Goal: Information Seeking & Learning: Learn about a topic

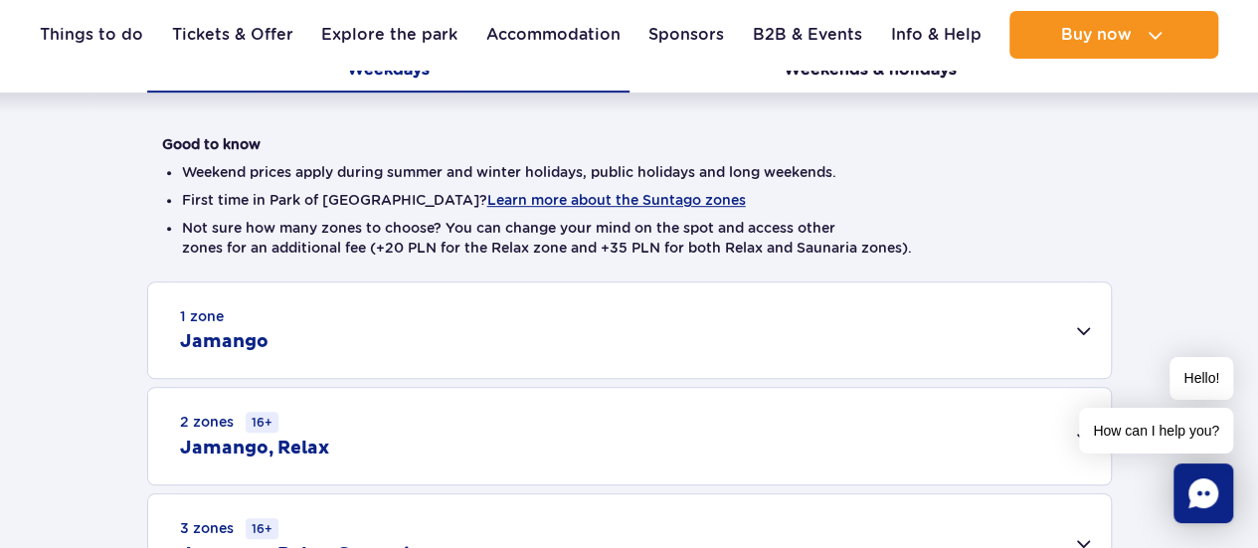
scroll to position [497, 0]
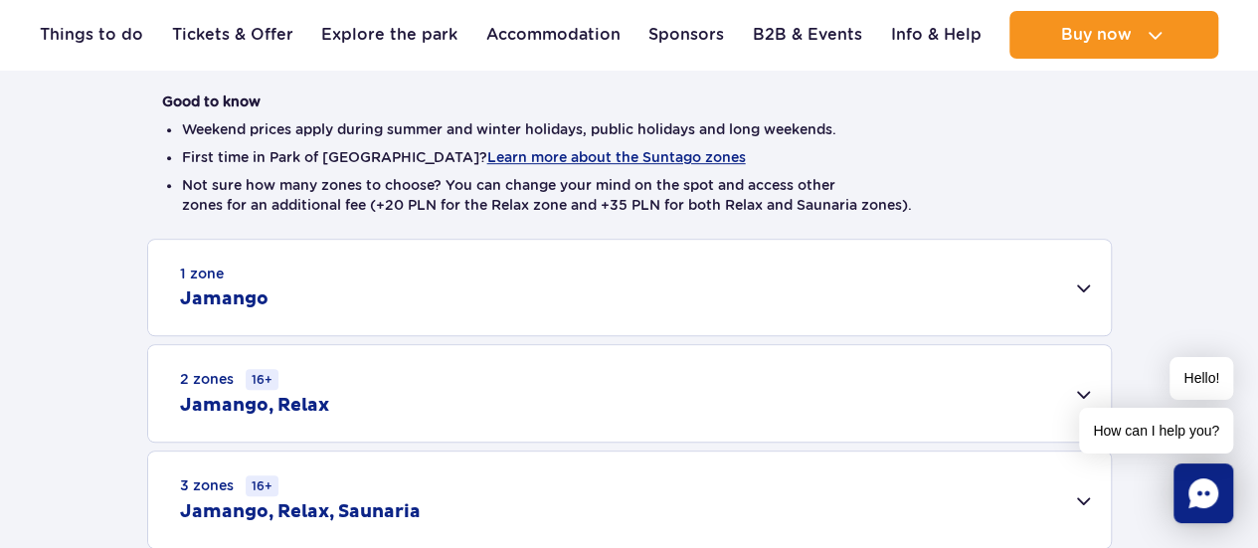
click at [455, 280] on div "1 zone Jamango" at bounding box center [629, 287] width 962 height 95
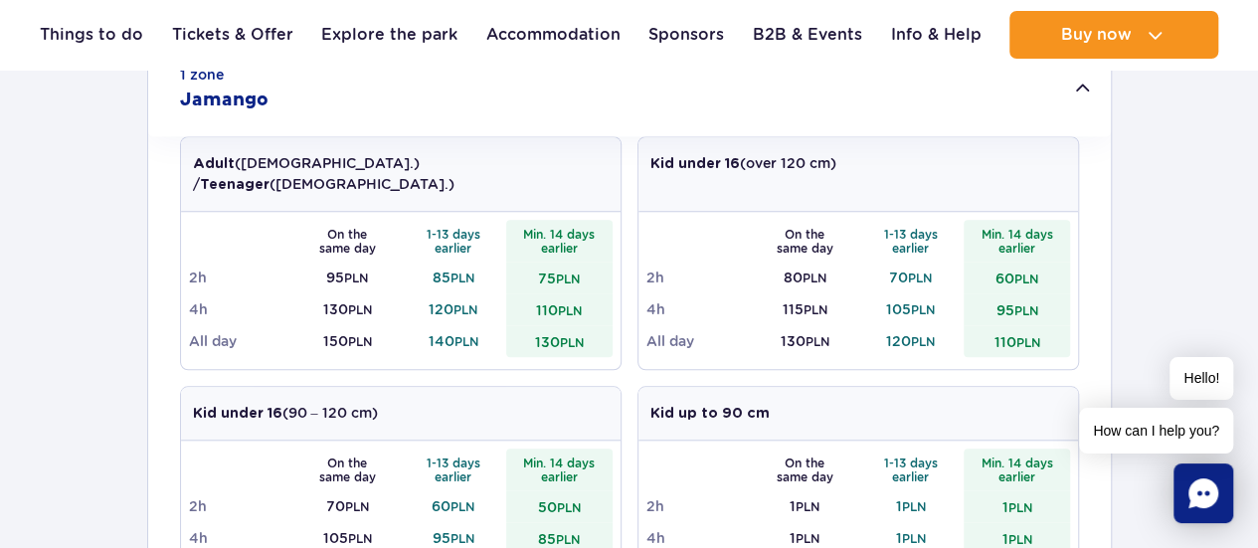
click at [333, 104] on div "1 zone Jamango" at bounding box center [629, 88] width 962 height 95
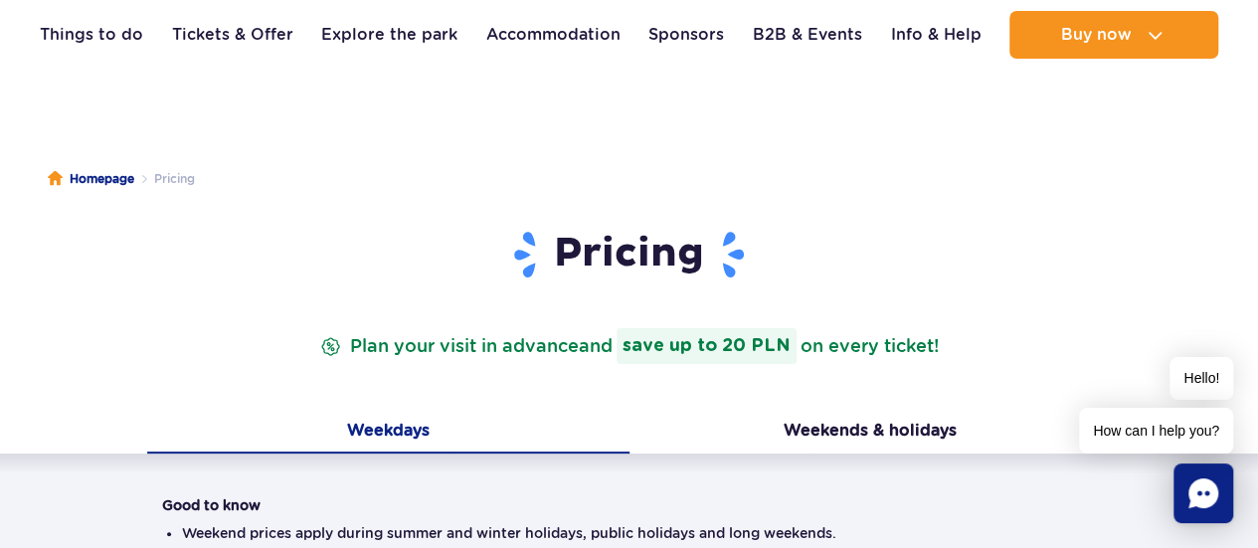
scroll to position [0, 0]
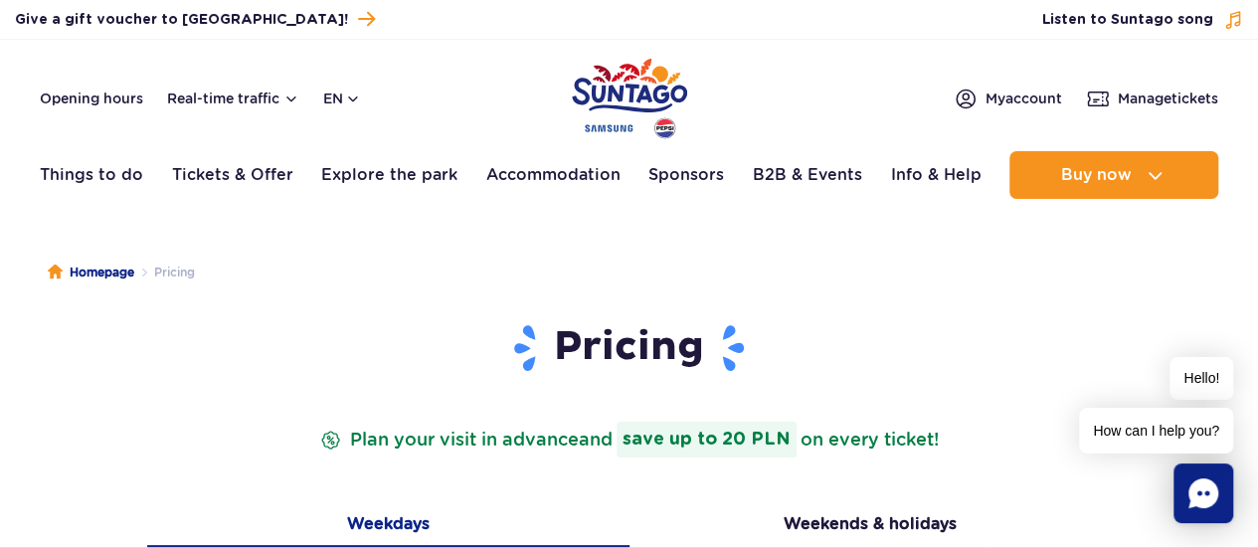
click at [642, 96] on img "Park of Poland" at bounding box center [629, 98] width 115 height 91
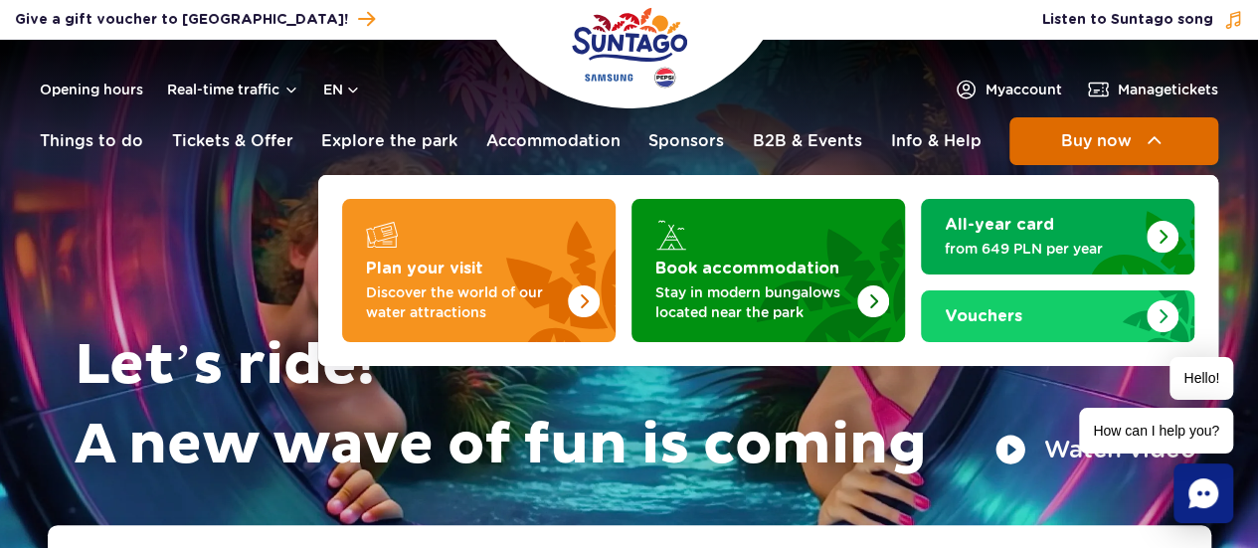
click at [1143, 132] on img at bounding box center [1154, 141] width 24 height 24
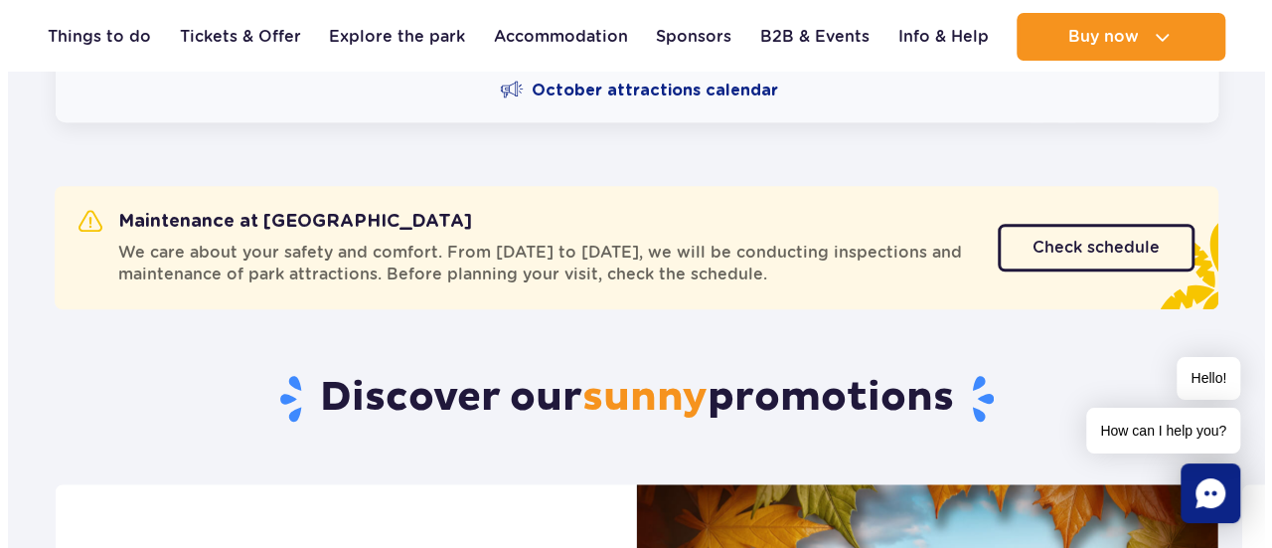
scroll to position [398, 0]
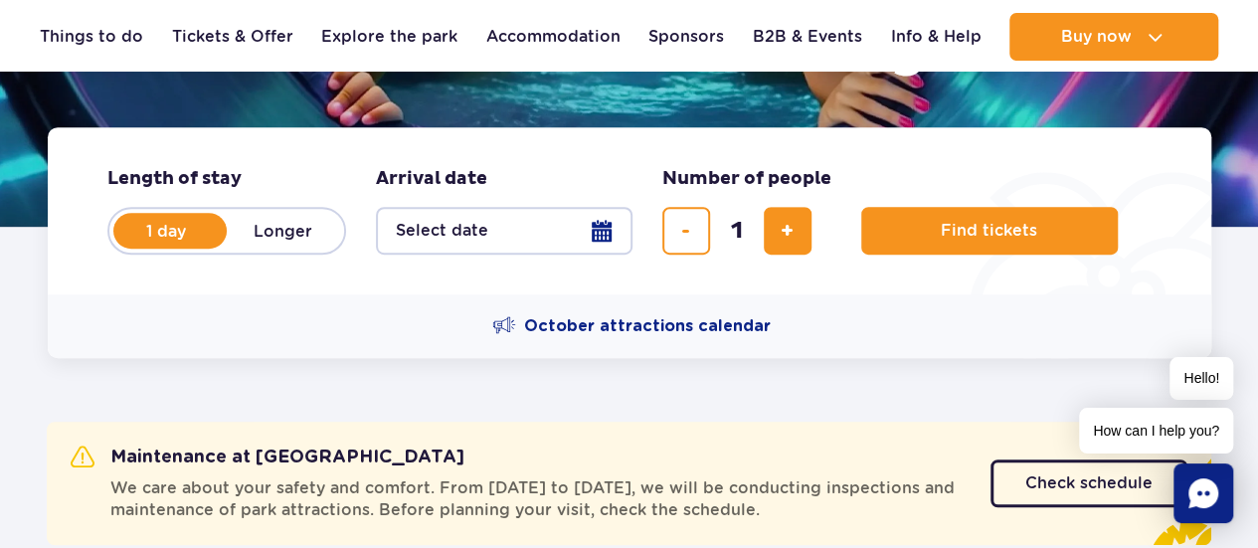
click at [556, 232] on button "Select date" at bounding box center [504, 231] width 256 height 48
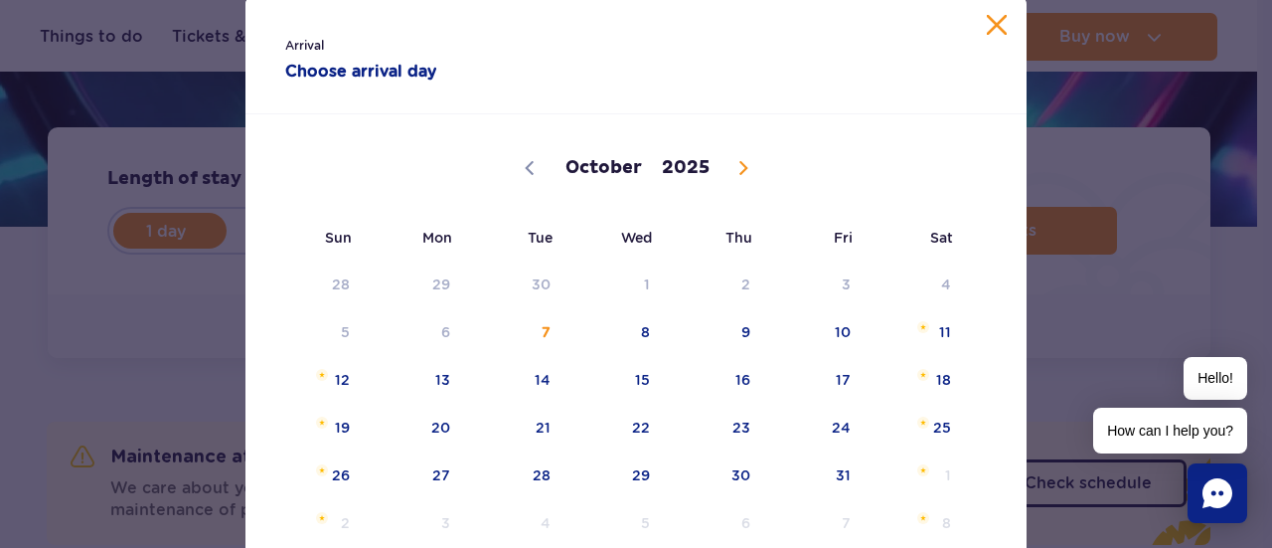
scroll to position [99, 0]
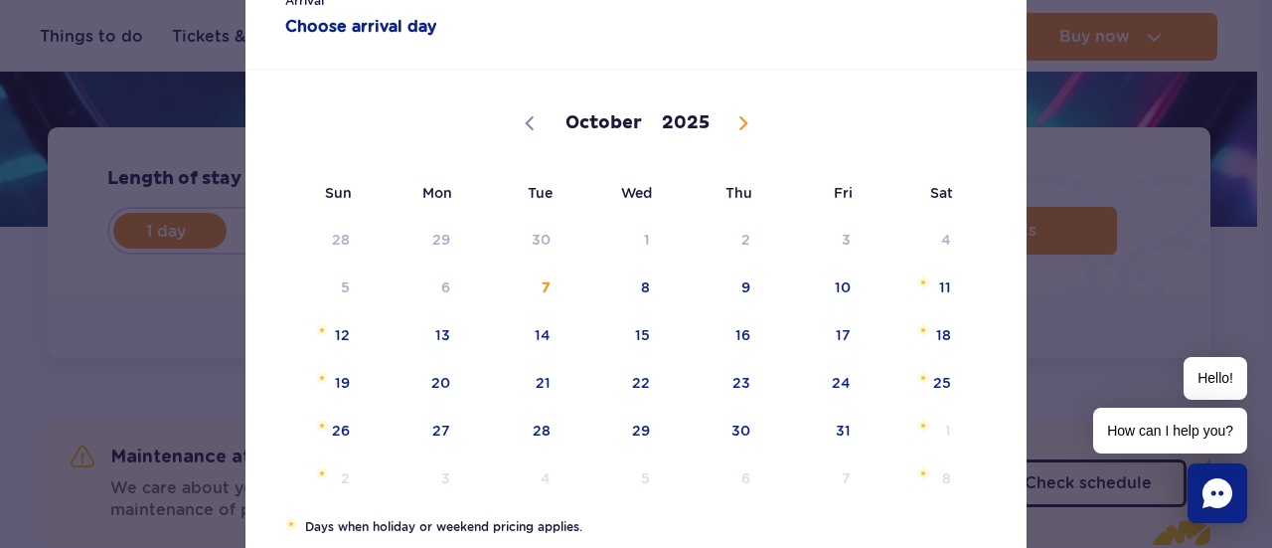
click at [746, 130] on span at bounding box center [744, 123] width 34 height 34
select select "11"
click at [746, 130] on span at bounding box center [744, 123] width 34 height 34
type input "2026"
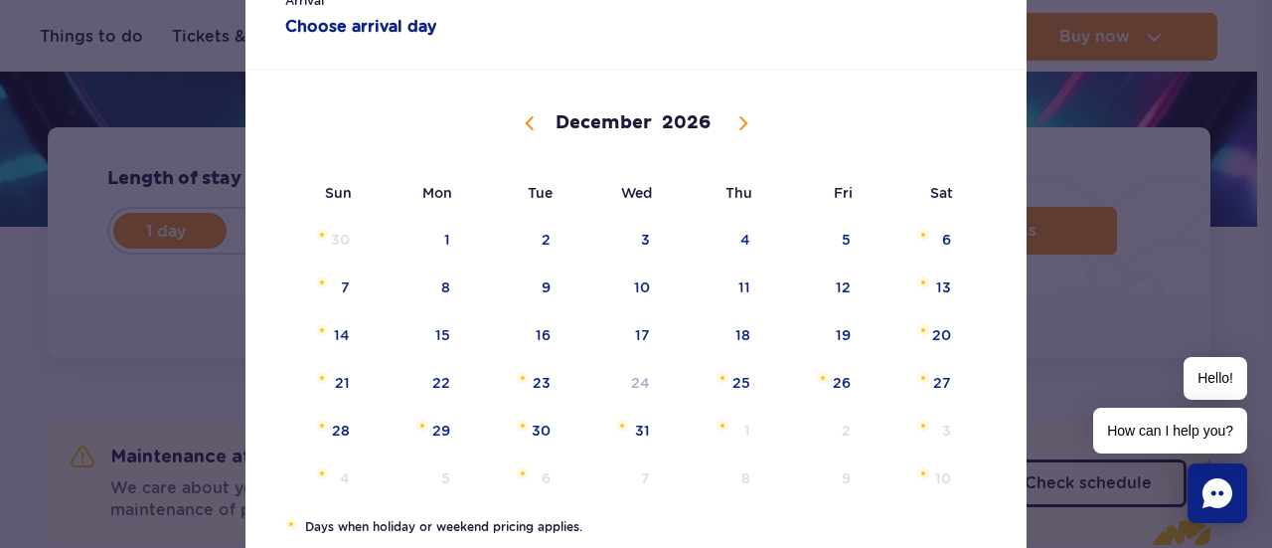
select select "0"
click at [510, 118] on span at bounding box center [527, 123] width 34 height 34
type input "2025"
select select "11"
click at [728, 390] on span "25" at bounding box center [716, 383] width 100 height 46
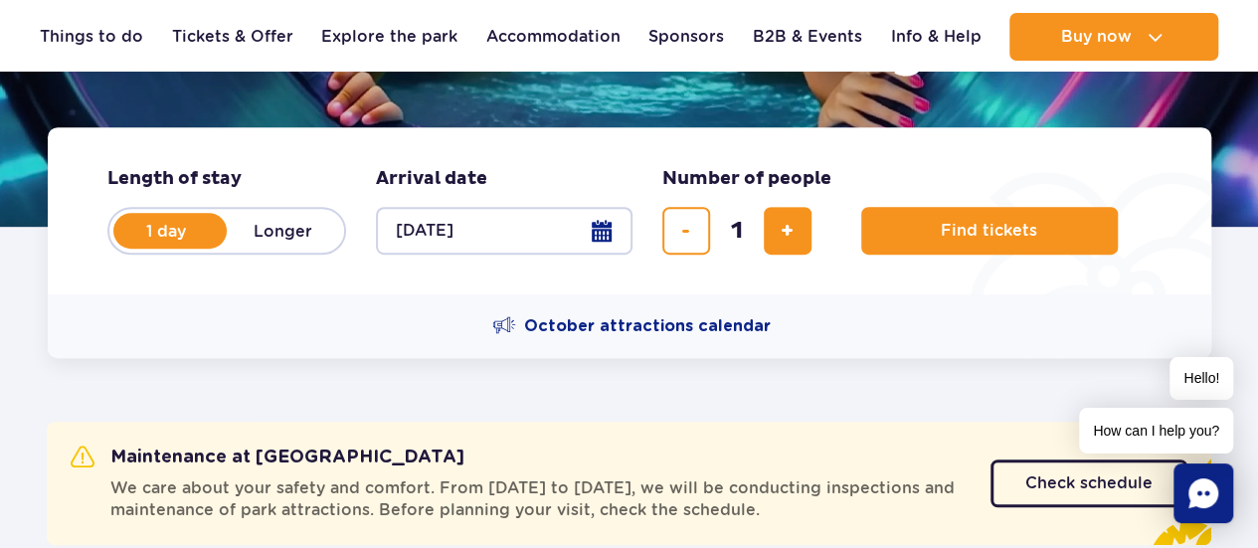
click at [525, 236] on button "25.12.25" at bounding box center [504, 231] width 256 height 48
select select "11"
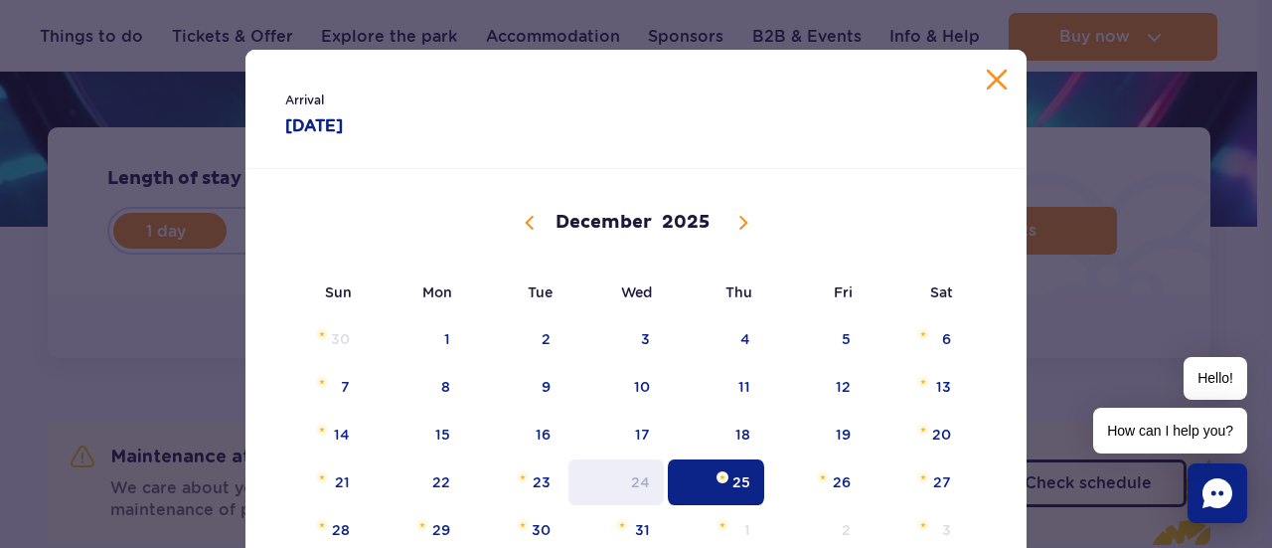
click at [619, 493] on span "24" at bounding box center [617, 482] width 100 height 46
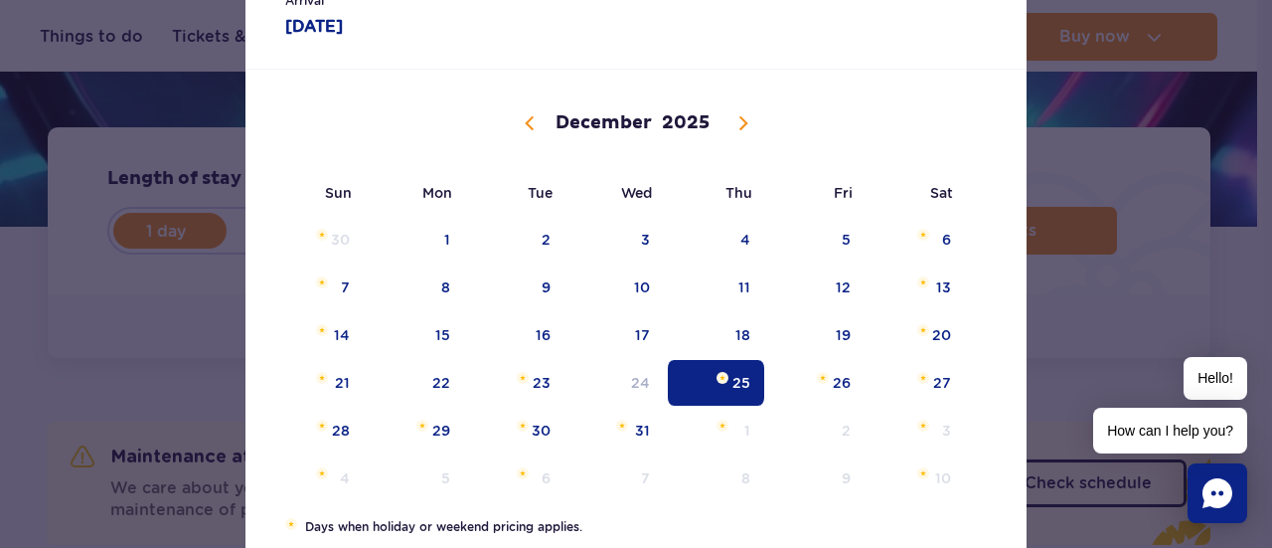
click at [734, 388] on span "25" at bounding box center [716, 383] width 100 height 46
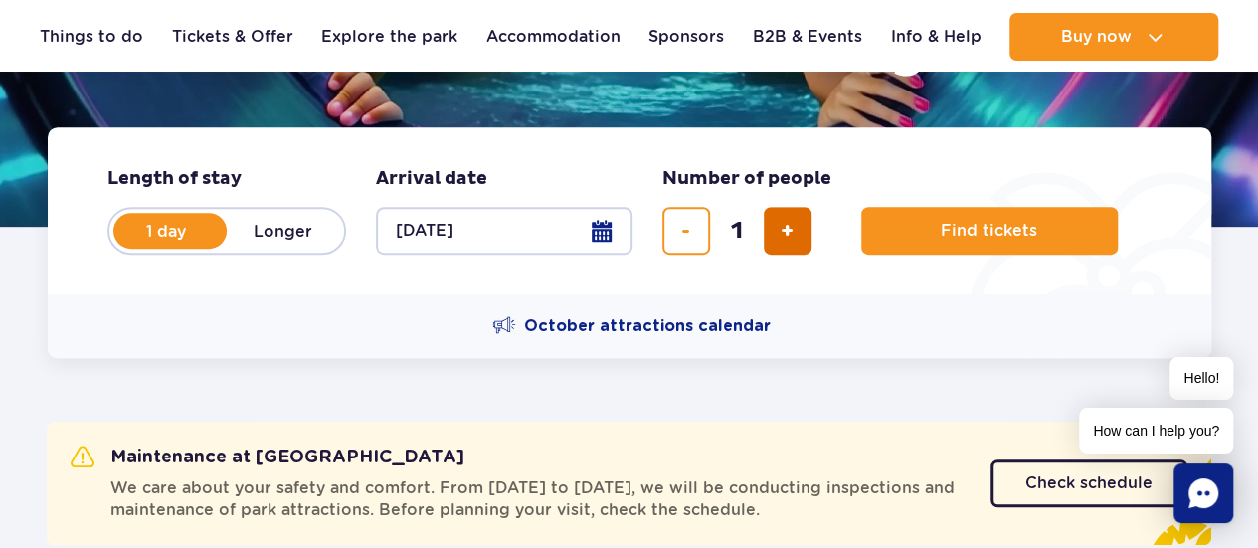
click at [776, 235] on button "add ticket" at bounding box center [787, 231] width 48 height 48
click at [787, 231] on span "add ticket" at bounding box center [786, 231] width 13 height 0
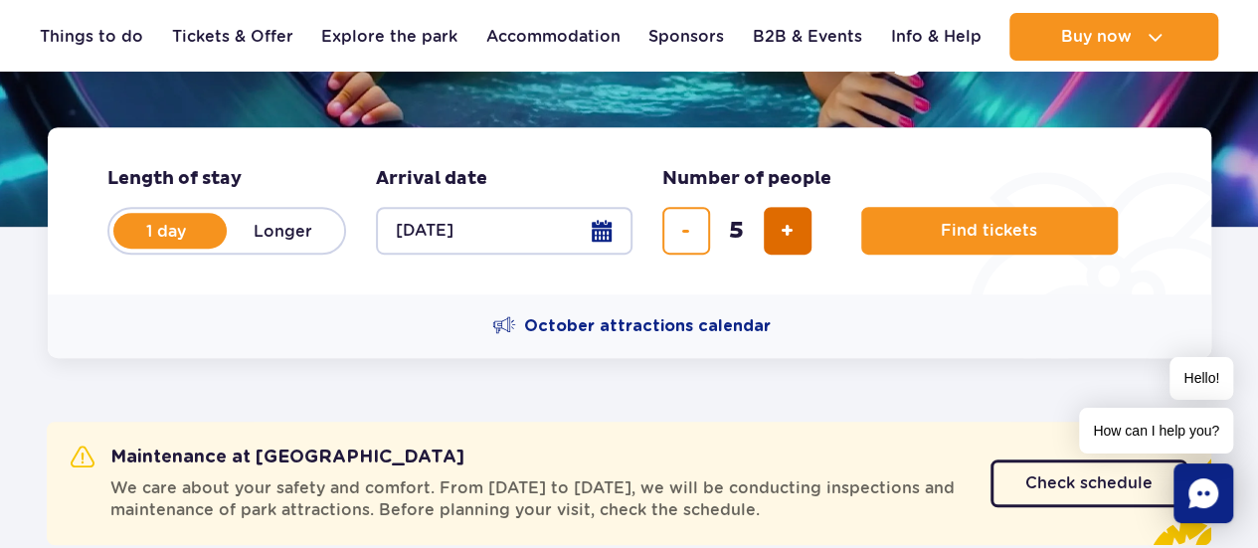
type input "6"
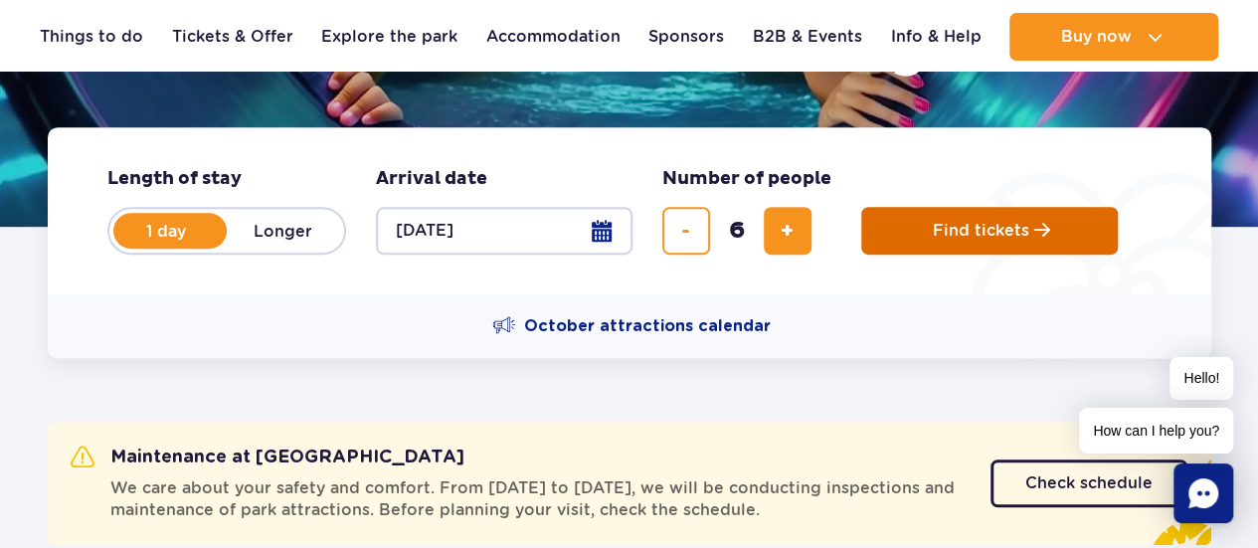
click at [916, 222] on button "Find tickets" at bounding box center [989, 231] width 256 height 48
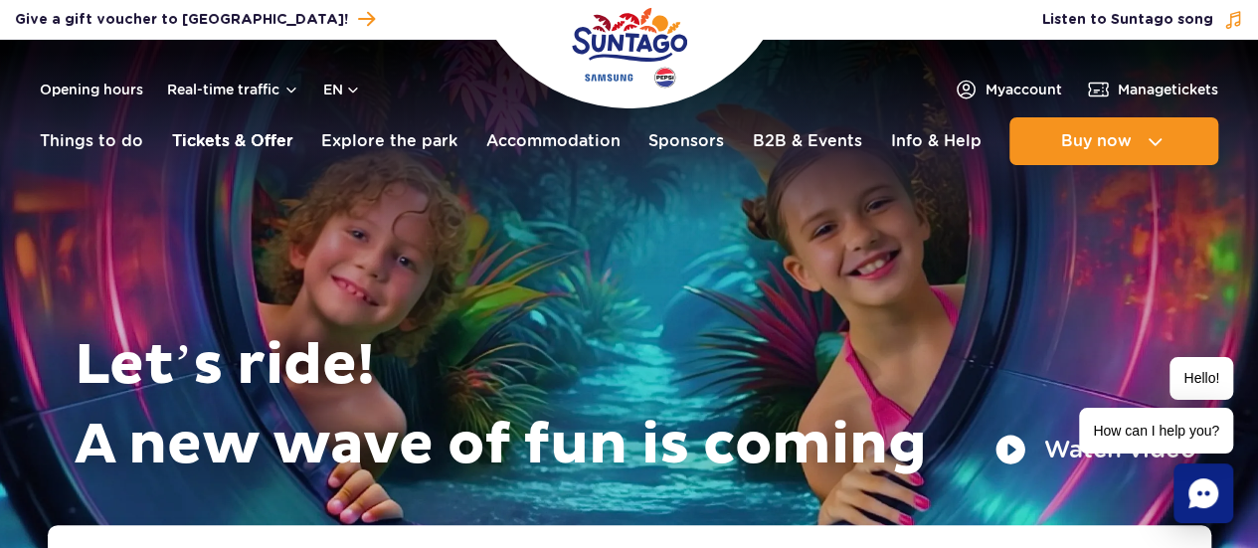
click at [201, 146] on link "Tickets & Offer" at bounding box center [232, 141] width 121 height 48
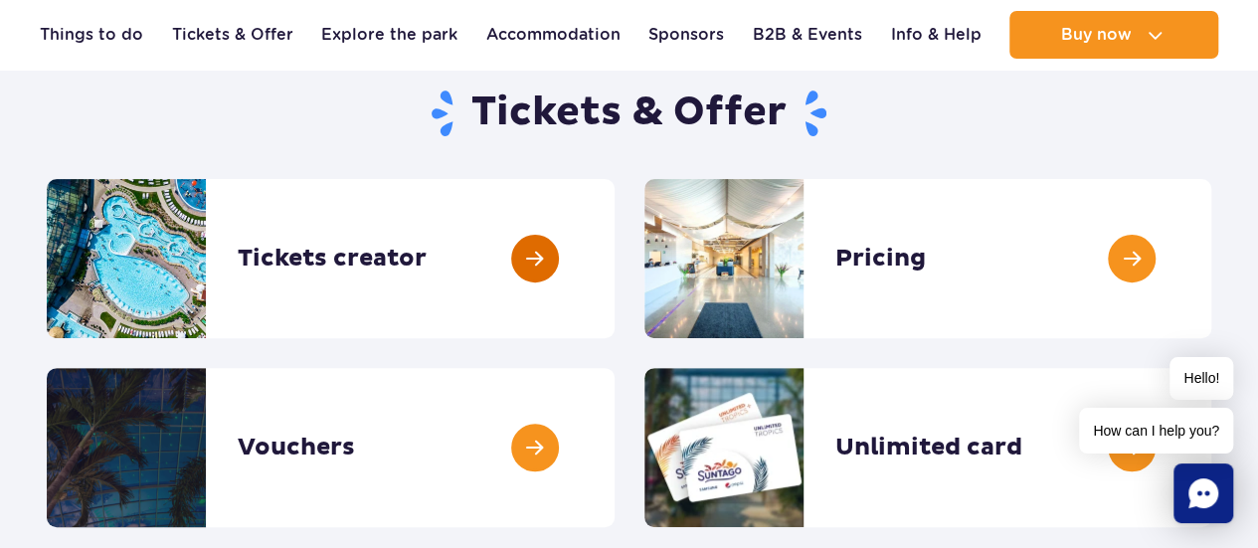
click at [614, 259] on link at bounding box center [614, 258] width 0 height 159
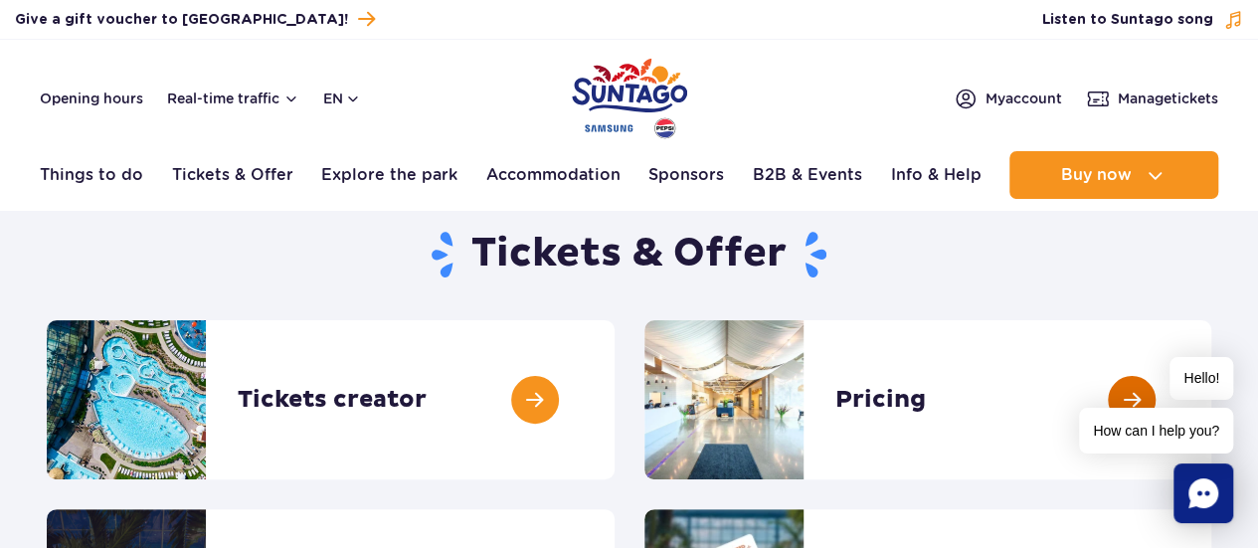
scroll to position [99, 0]
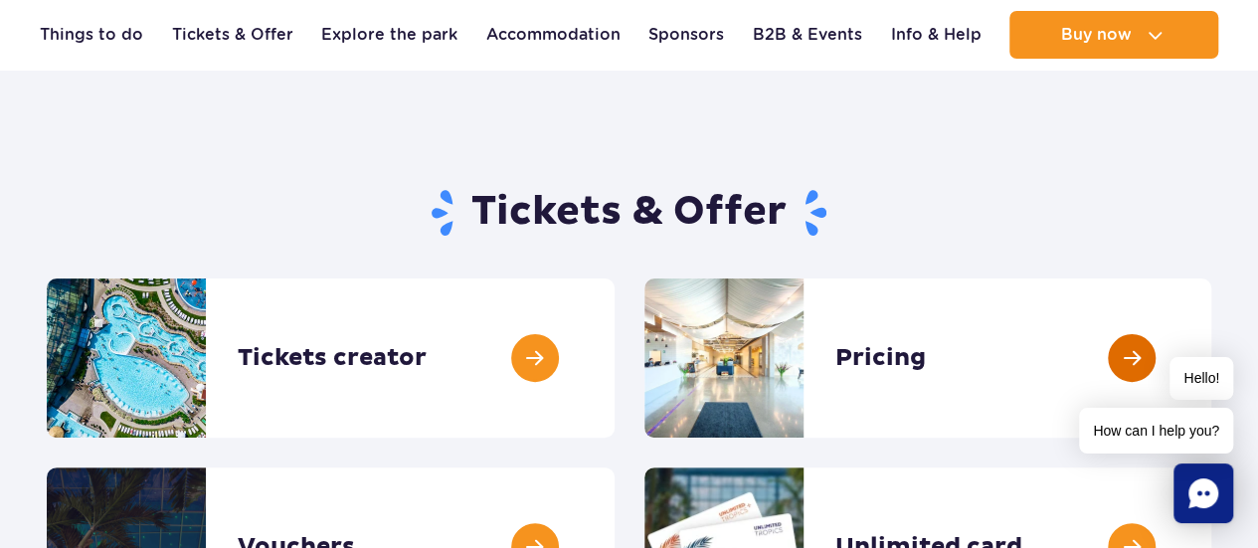
click at [1211, 329] on link at bounding box center [1211, 357] width 0 height 159
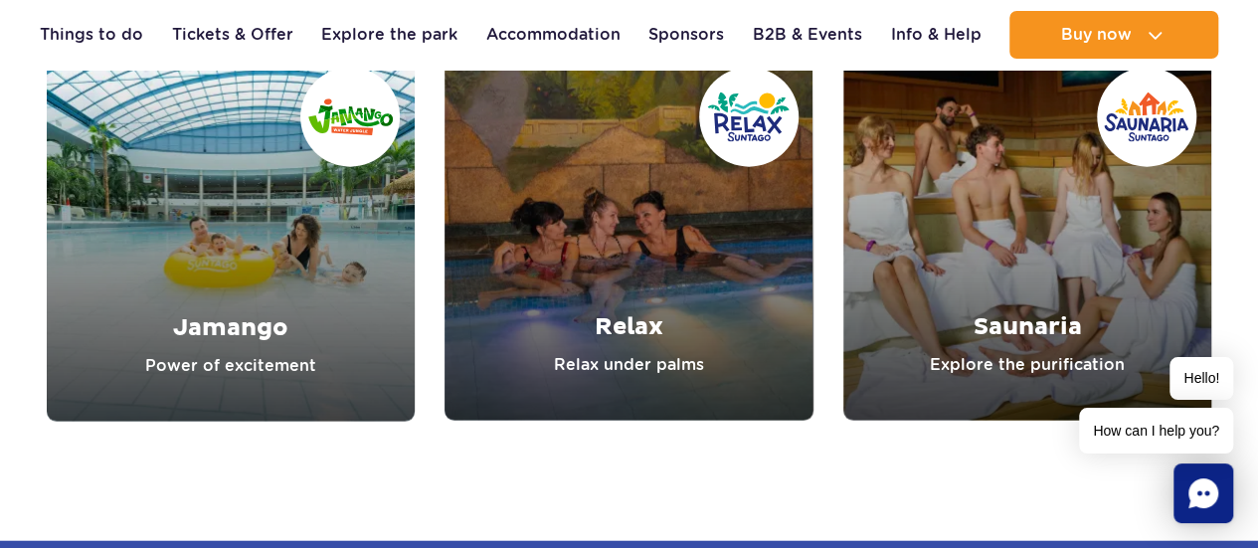
scroll to position [2286, 0]
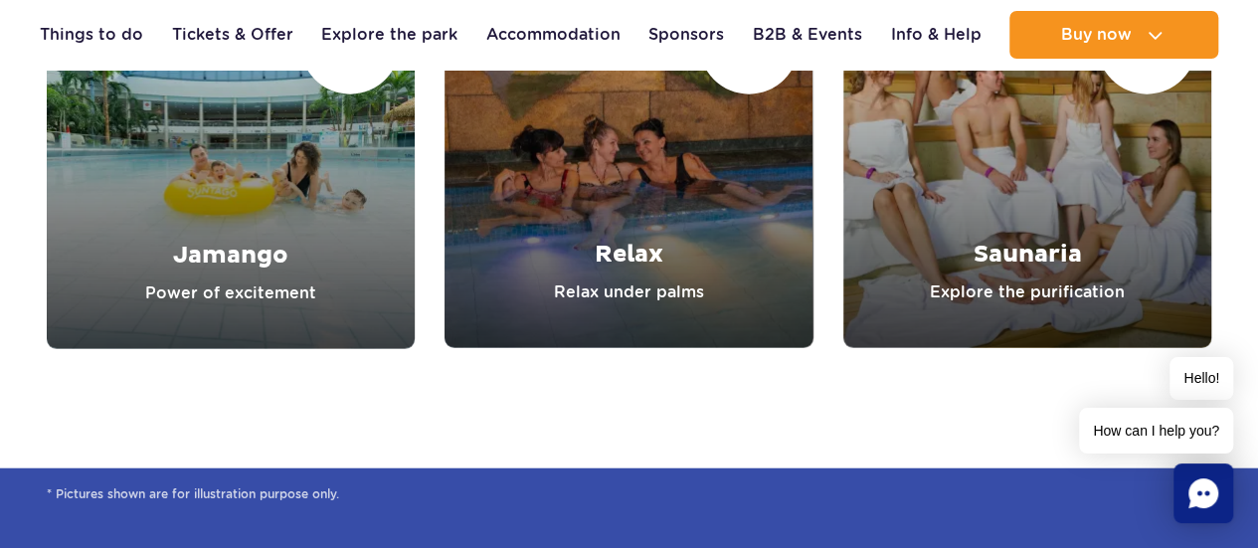
click at [280, 269] on link "Jamango" at bounding box center [231, 164] width 368 height 369
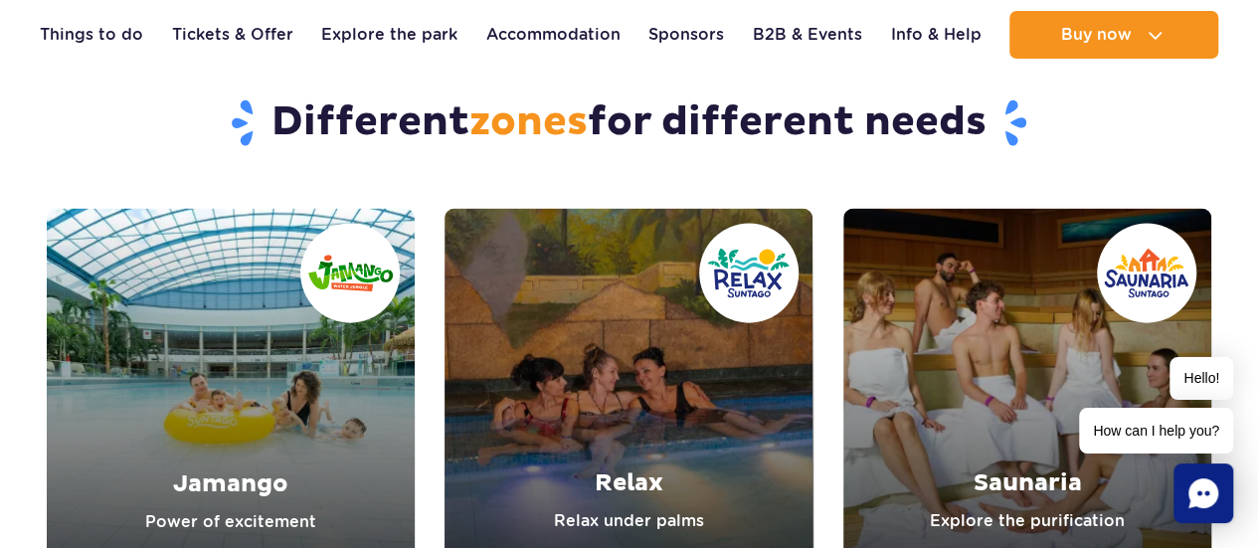
scroll to position [2088, 0]
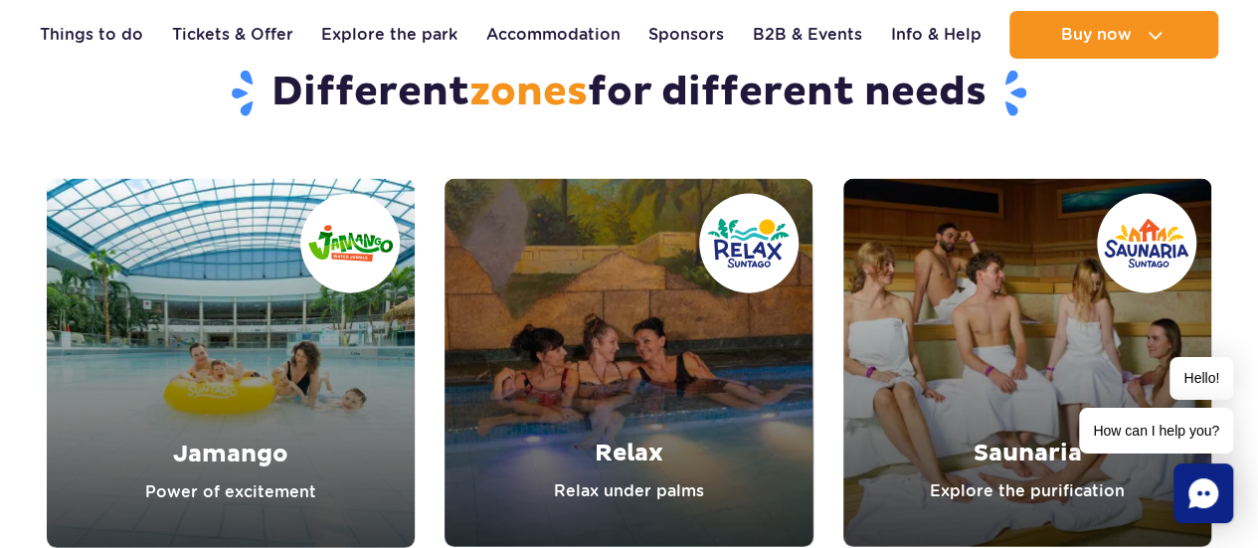
click at [258, 341] on link "Jamango" at bounding box center [231, 363] width 368 height 369
click at [570, 373] on link "Relax" at bounding box center [628, 363] width 368 height 368
click at [890, 337] on link "Saunaria" at bounding box center [1027, 363] width 368 height 368
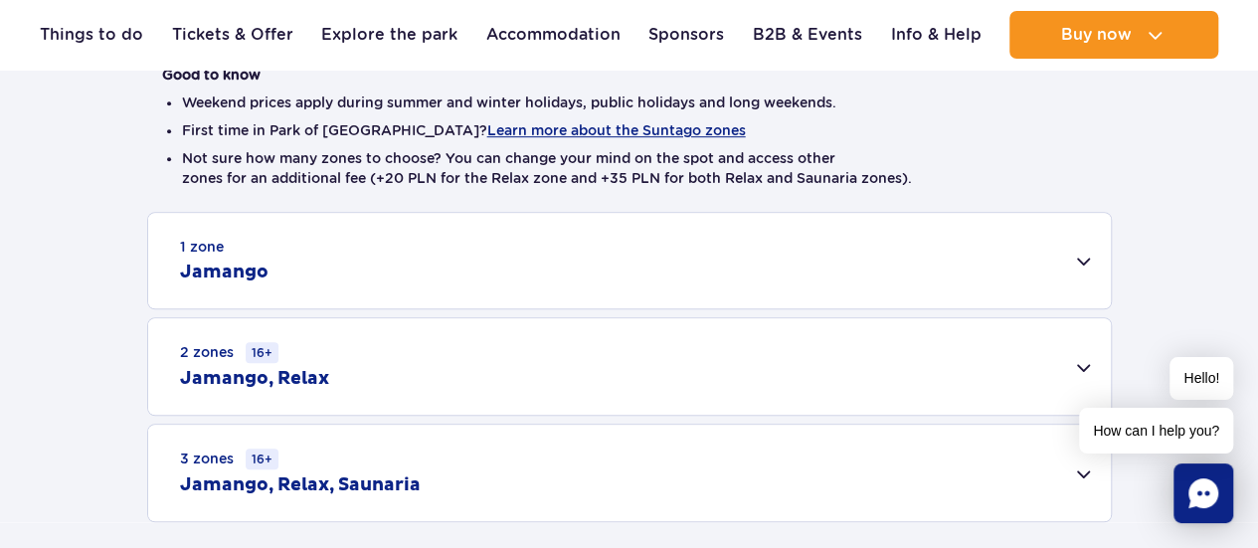
scroll to position [497, 0]
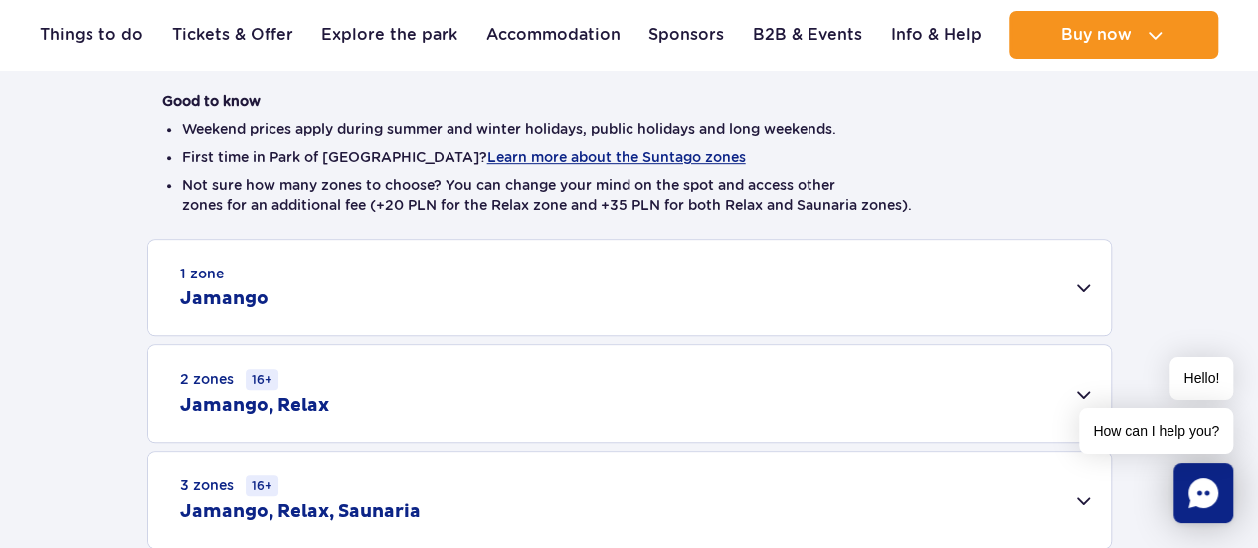
click at [487, 301] on div "1 zone Jamango" at bounding box center [629, 287] width 962 height 95
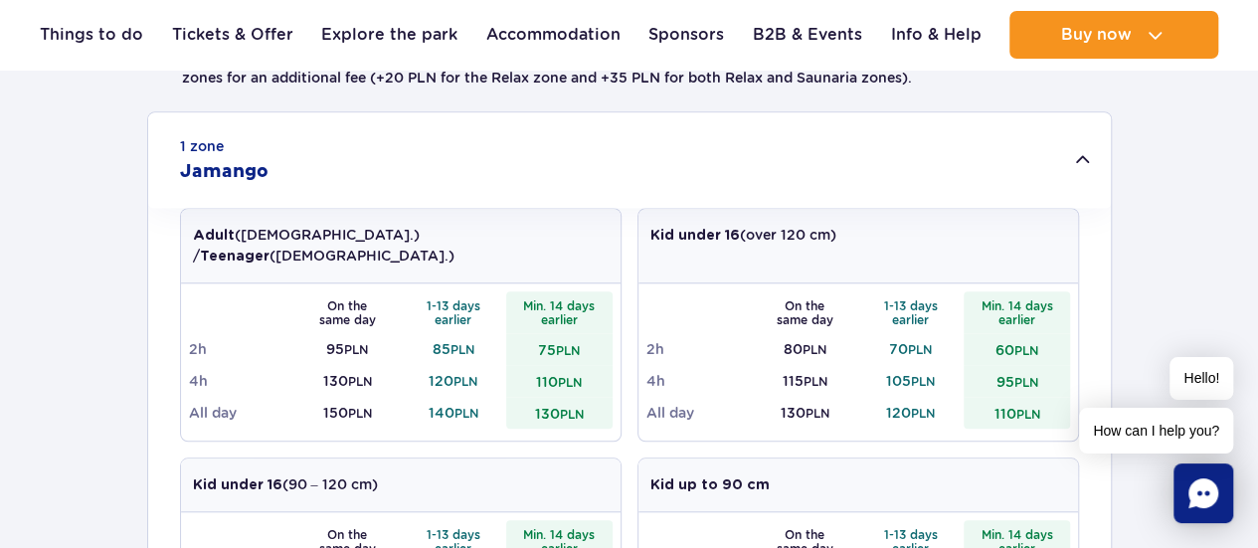
scroll to position [596, 0]
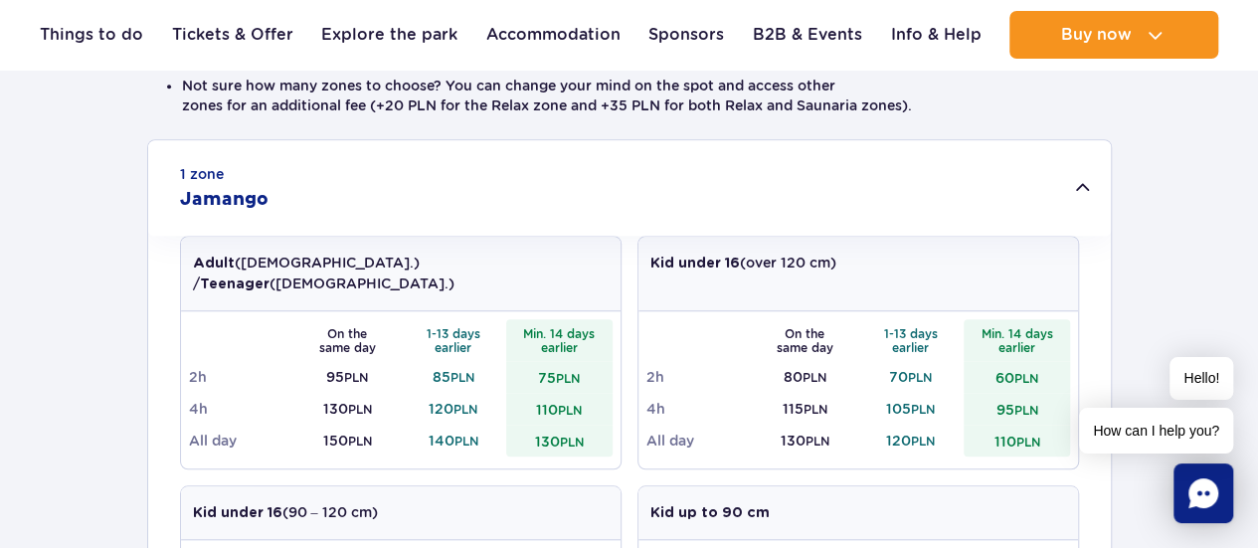
click at [294, 191] on div "1 zone Jamango" at bounding box center [629, 187] width 962 height 95
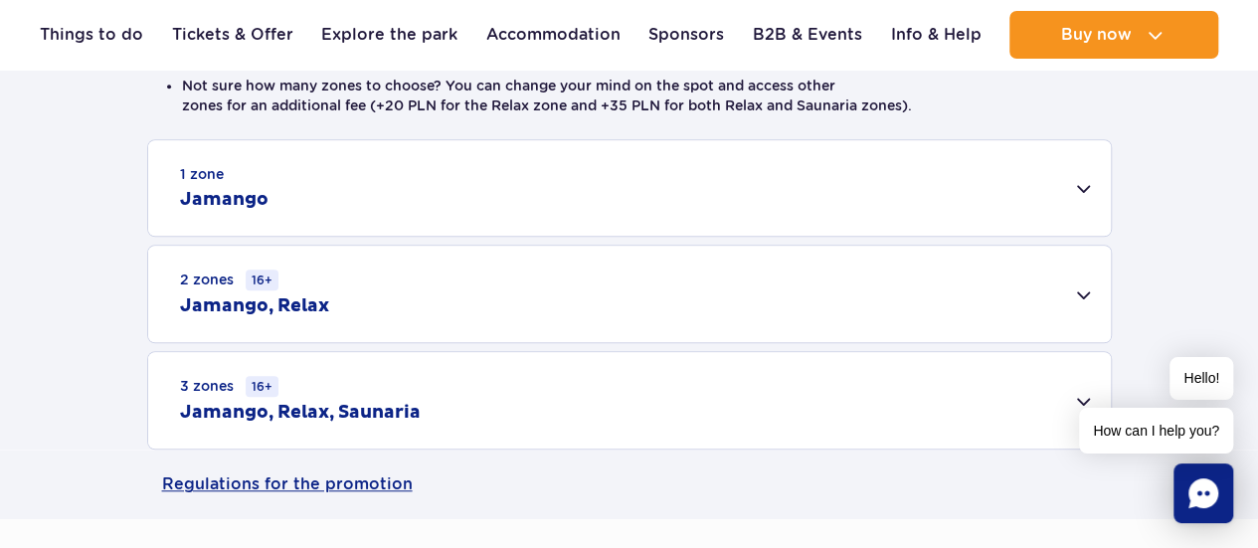
click at [438, 301] on div "2 zones 16+ Jamango, Relax" at bounding box center [629, 294] width 962 height 96
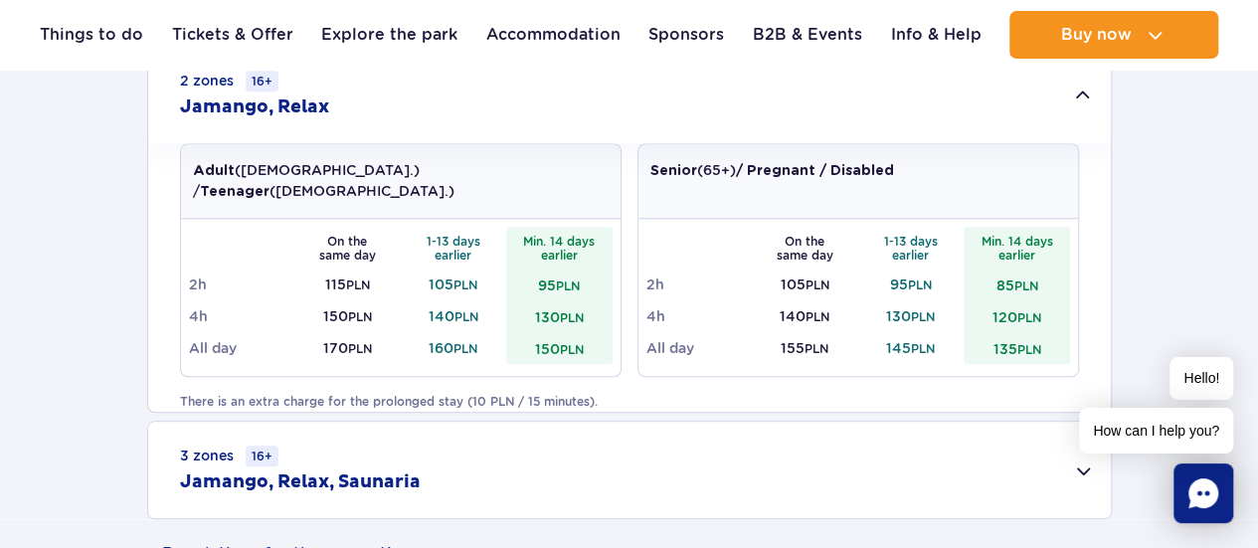
scroll to position [696, 0]
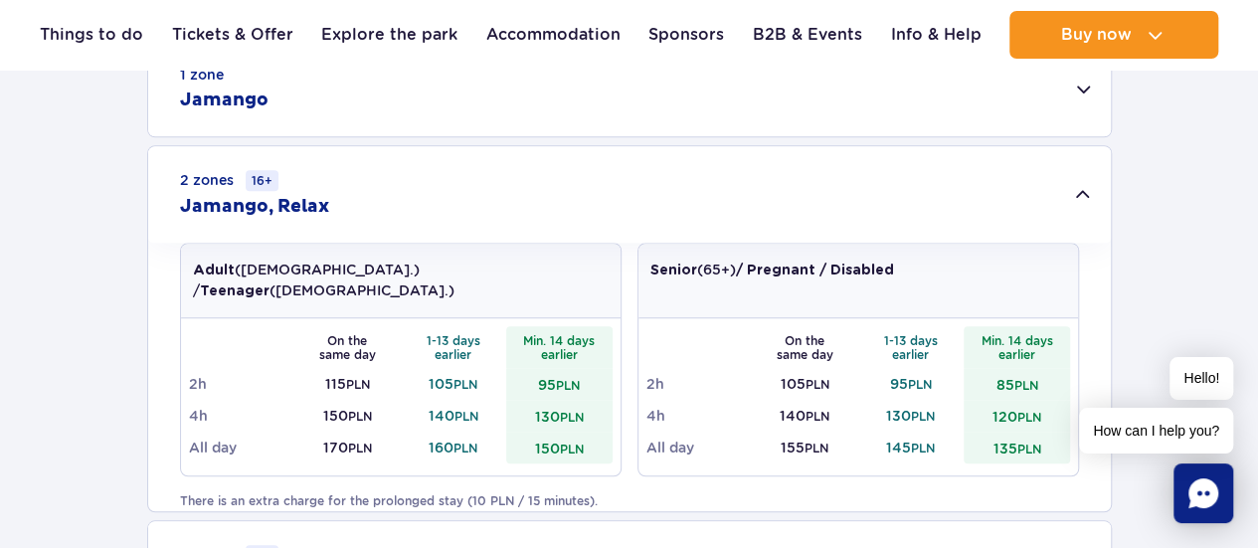
click at [420, 204] on div "2 zones 16+ Jamango, Relax" at bounding box center [629, 194] width 962 height 96
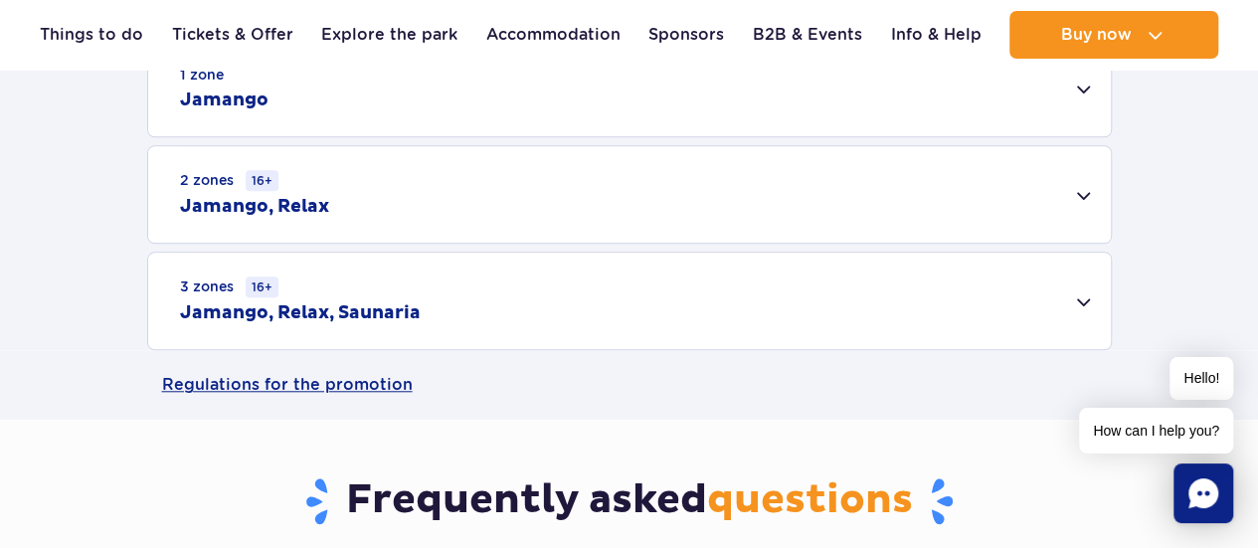
scroll to position [795, 0]
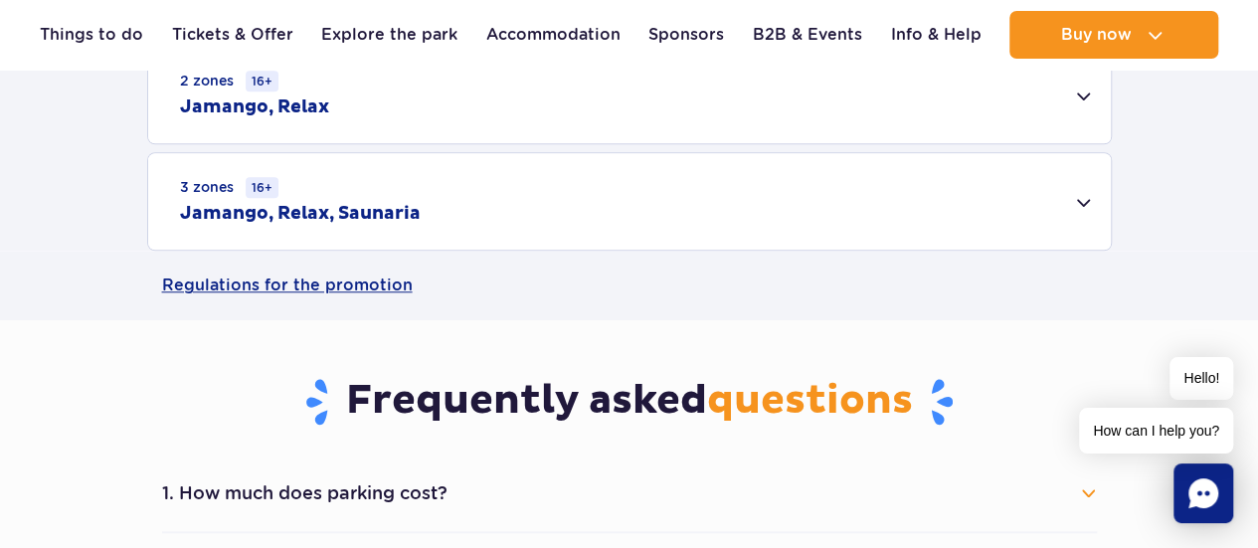
click at [455, 214] on div "3 zones 16+ Jamango, Relax, Saunaria" at bounding box center [629, 201] width 962 height 96
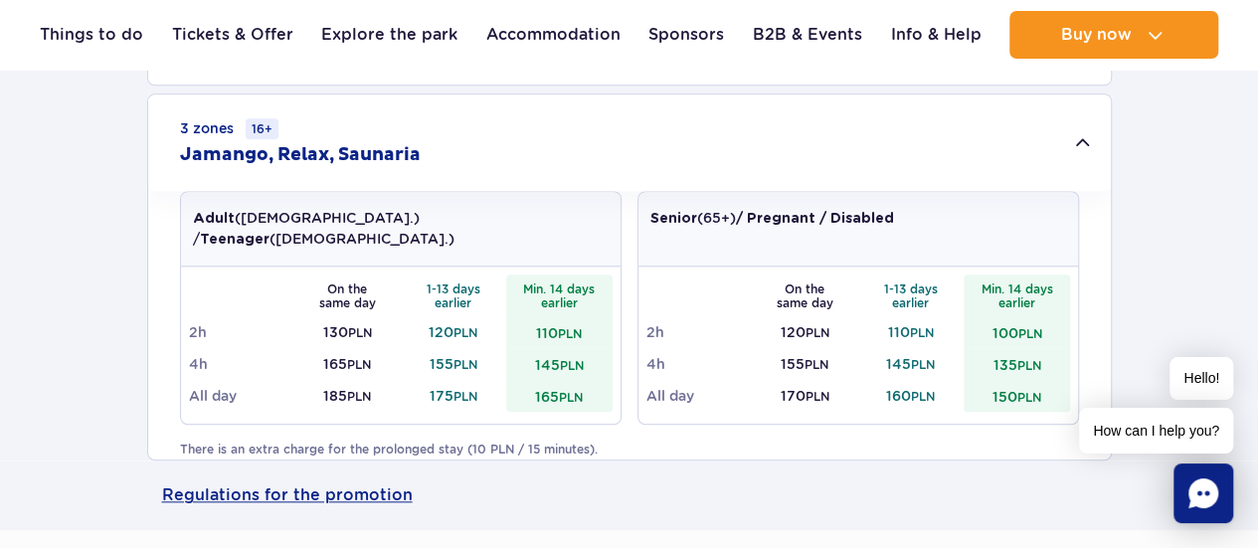
scroll to position [895, 0]
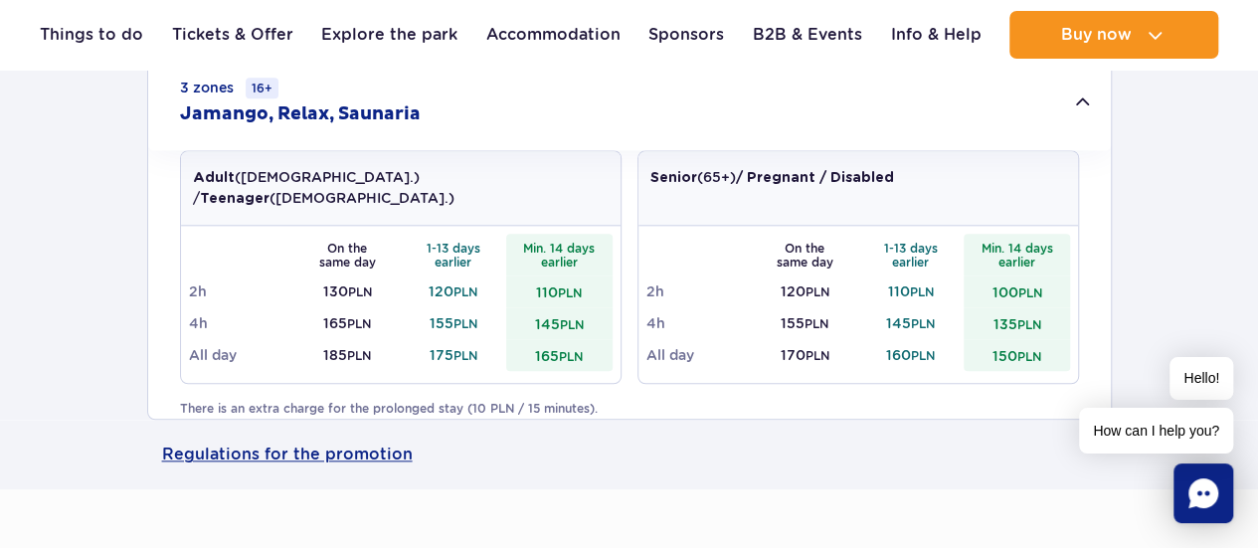
click at [455, 108] on div "3 zones 16+ Jamango, Relax, Saunaria" at bounding box center [629, 102] width 962 height 96
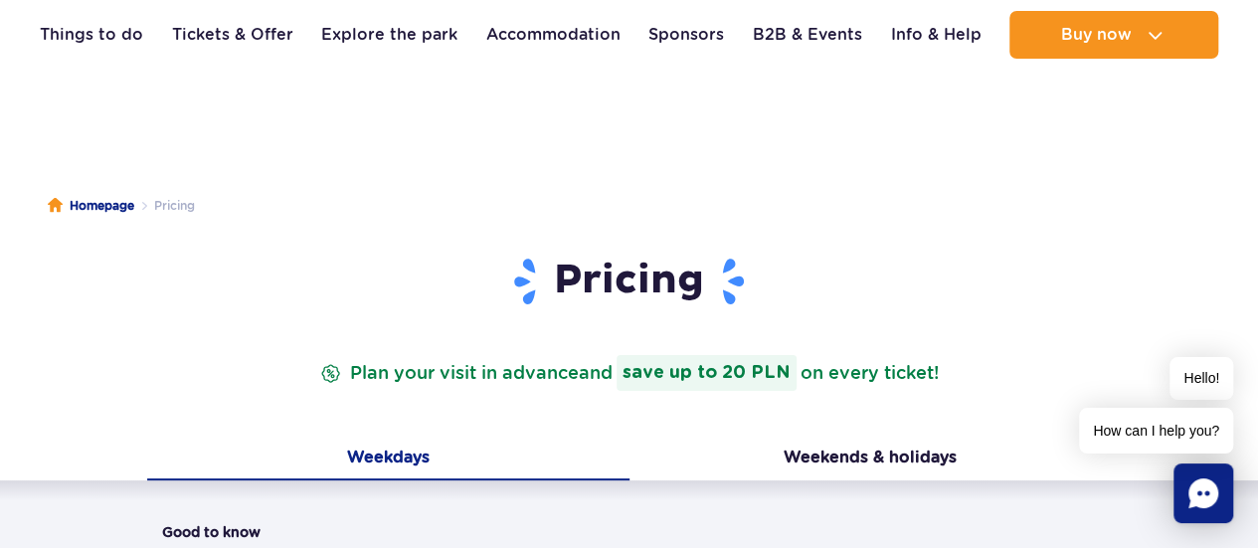
scroll to position [0, 0]
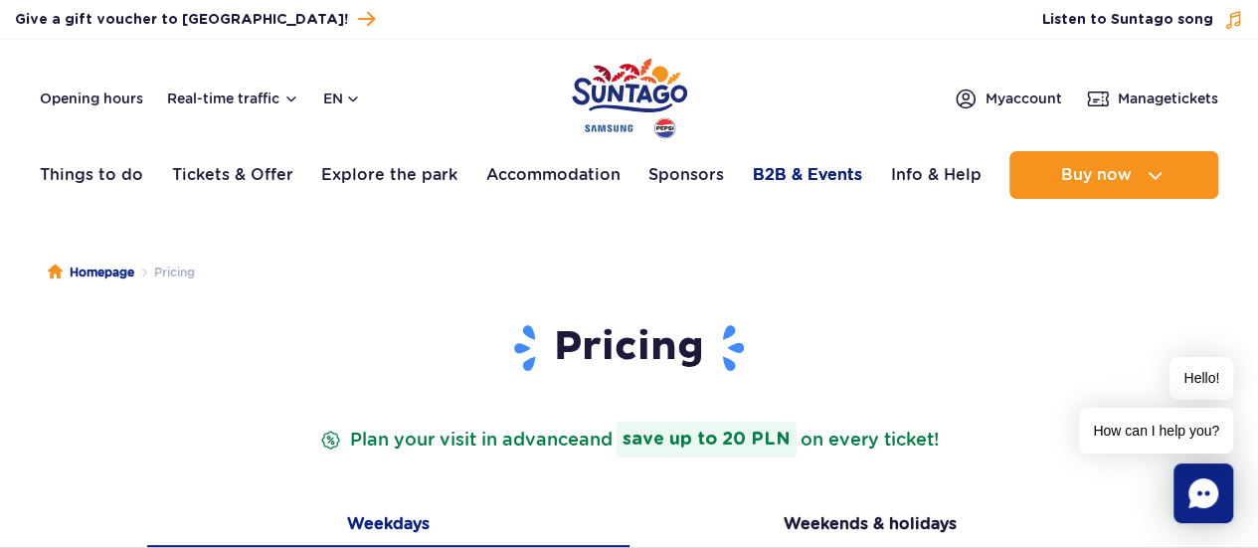
click at [781, 177] on link "B2B & Events" at bounding box center [807, 175] width 109 height 48
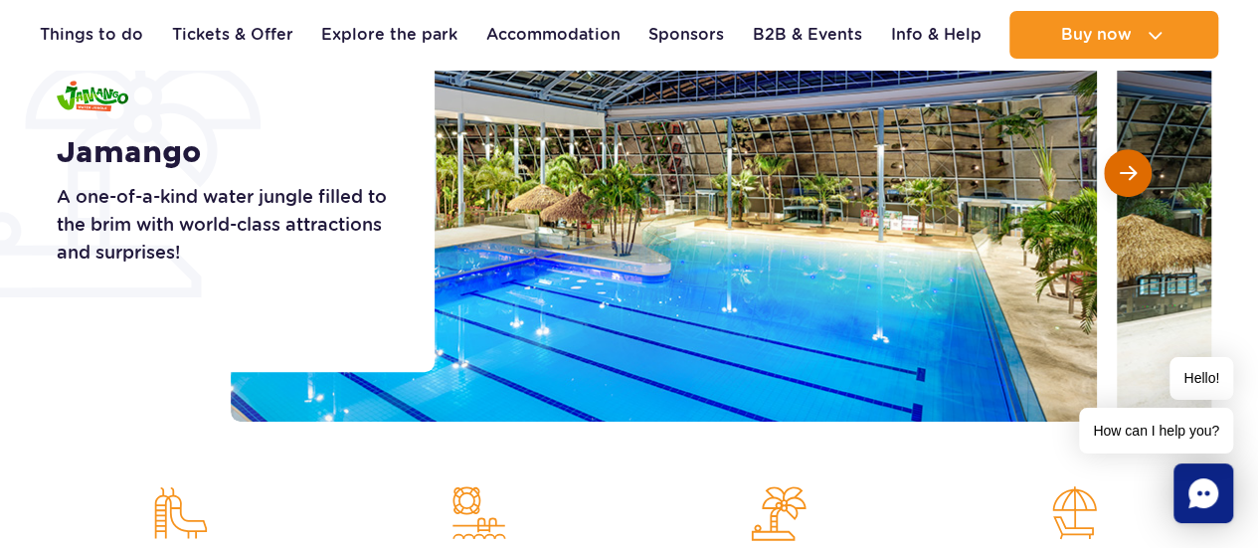
click at [1131, 174] on span "Next slide" at bounding box center [1127, 173] width 17 height 18
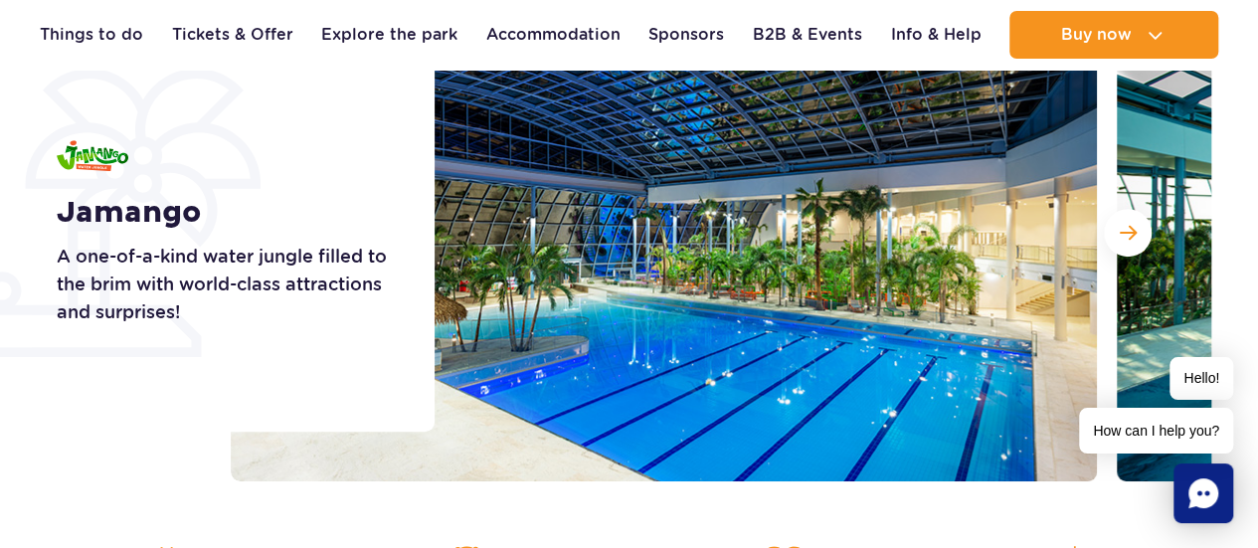
scroll to position [298, 0]
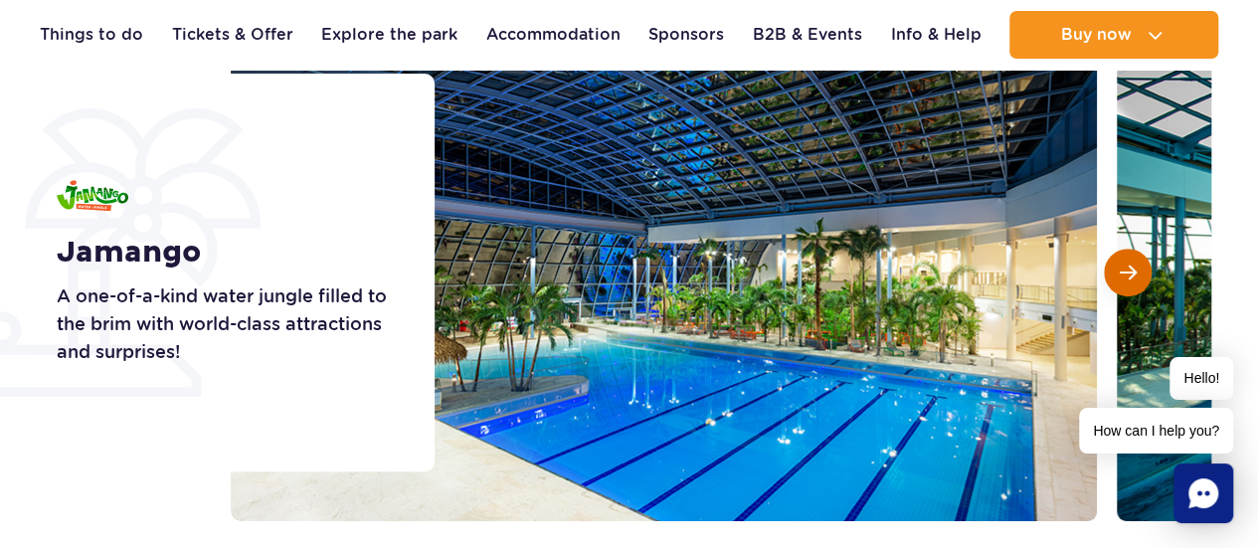
click at [1137, 265] on button "Next slide" at bounding box center [1127, 273] width 48 height 48
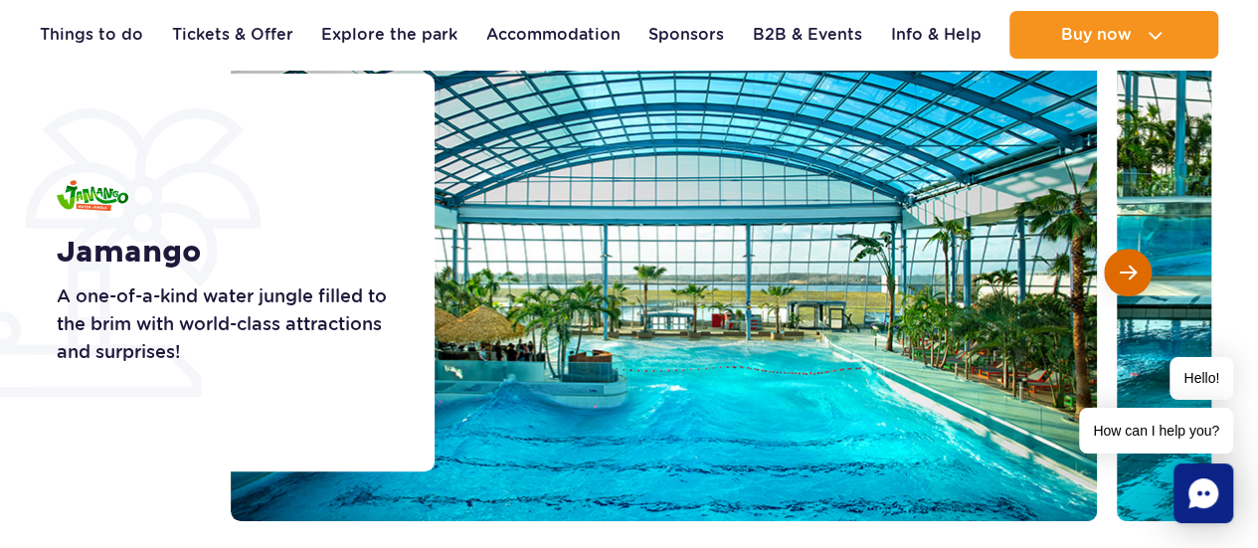
click at [1140, 267] on button "Next slide" at bounding box center [1127, 273] width 48 height 48
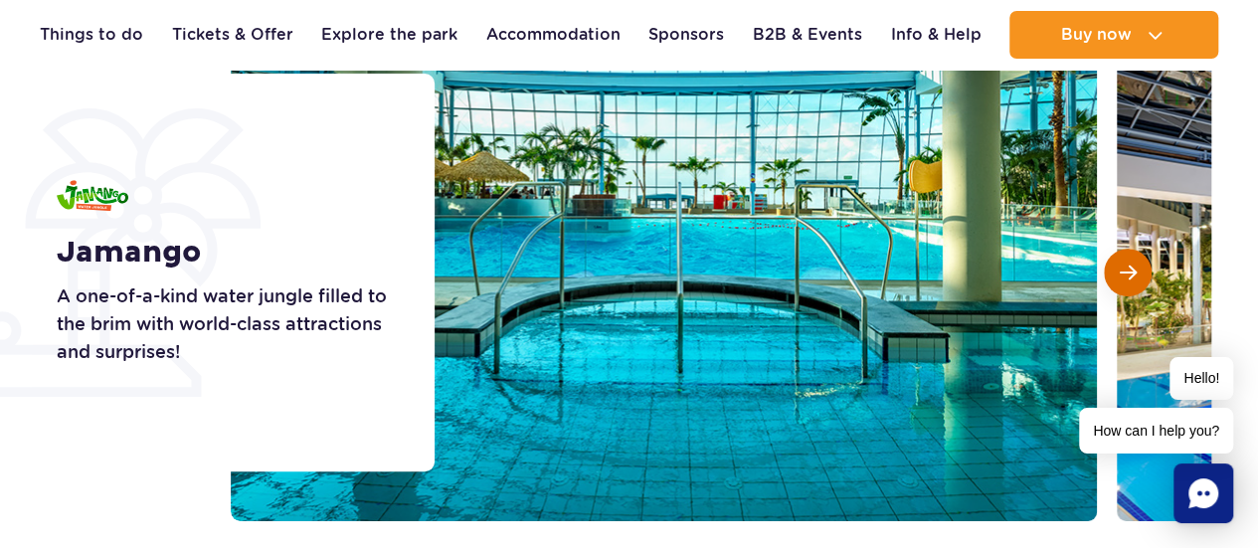
click at [1140, 267] on button "Next slide" at bounding box center [1127, 273] width 48 height 48
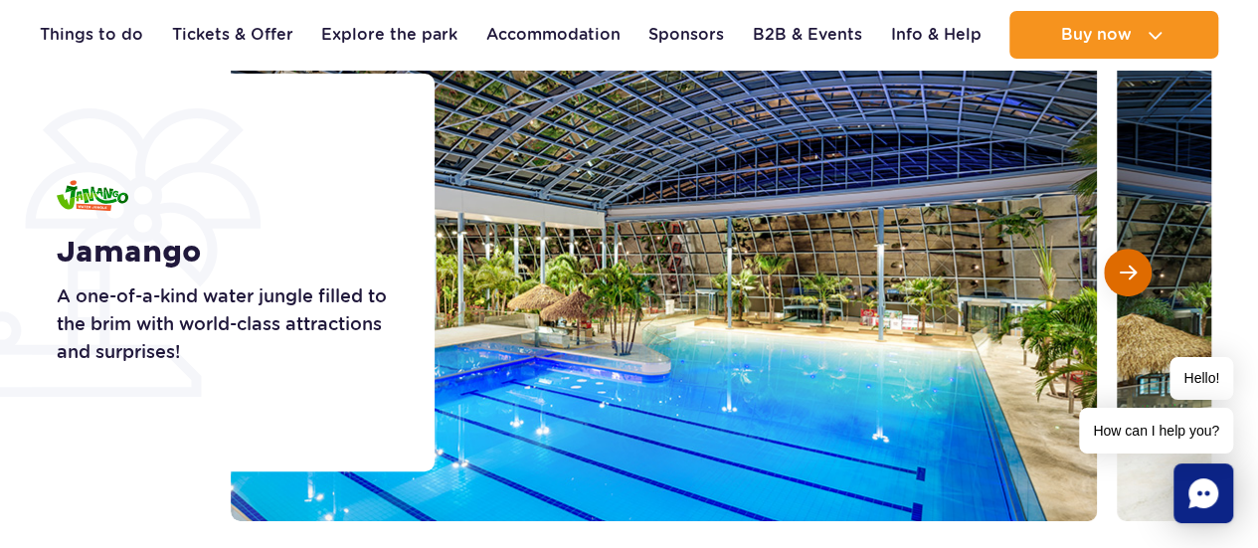
click at [1141, 267] on button "Next slide" at bounding box center [1127, 273] width 48 height 48
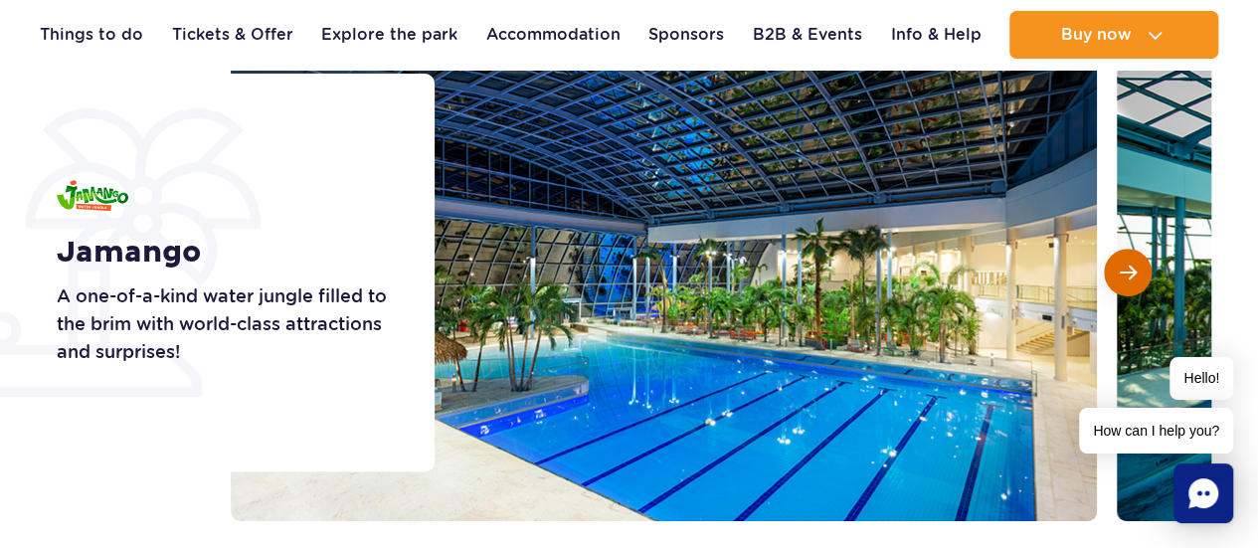
click at [1141, 267] on button "Next slide" at bounding box center [1127, 273] width 48 height 48
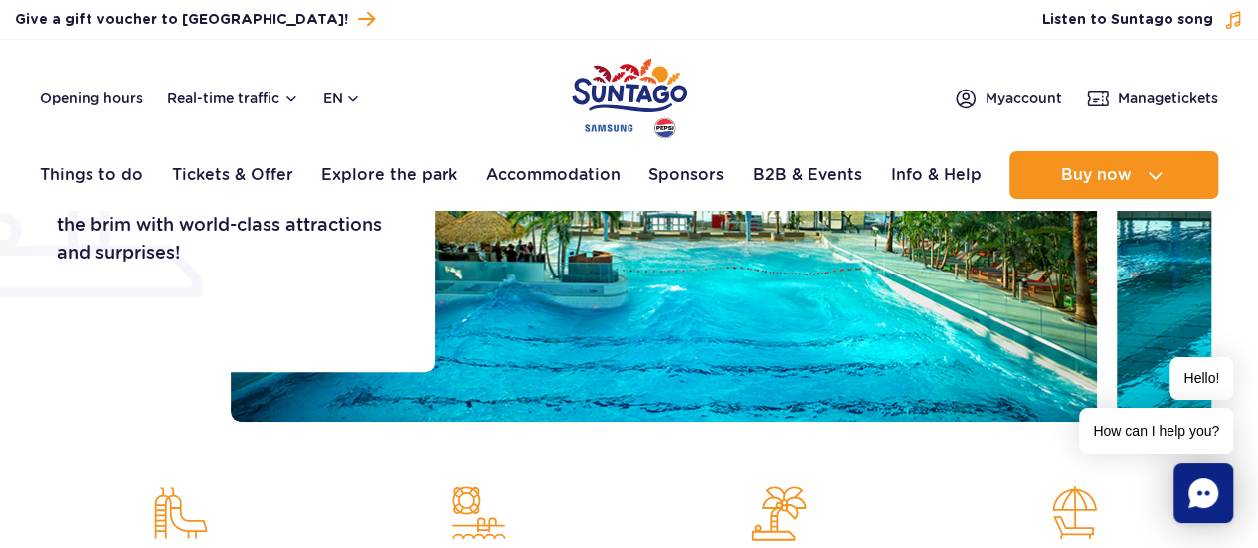
scroll to position [0, 0]
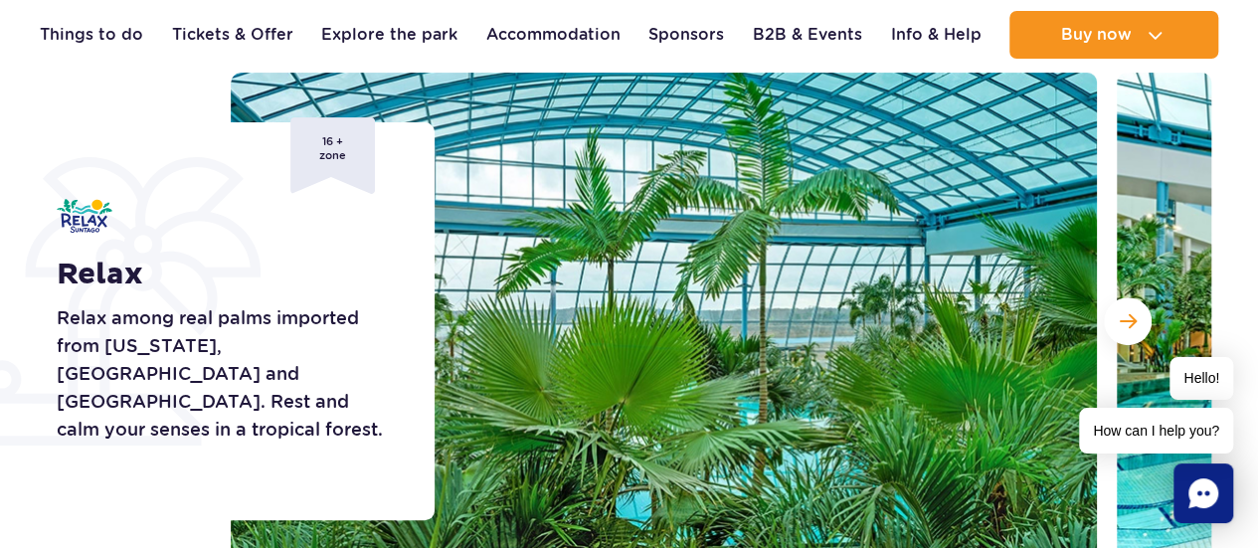
scroll to position [298, 0]
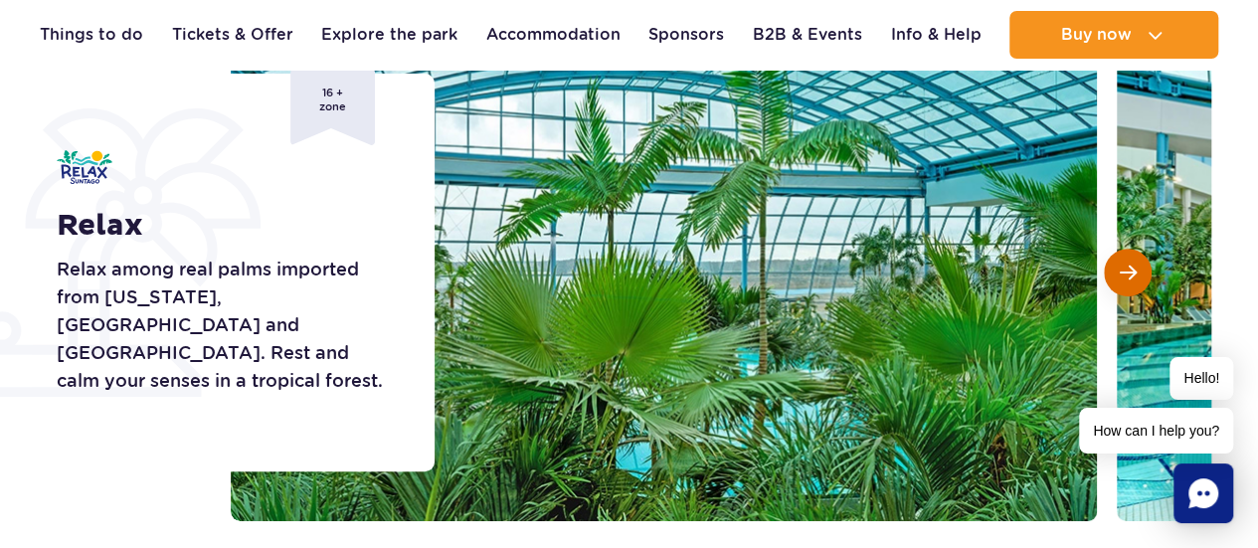
click at [1119, 276] on span "Next slide" at bounding box center [1127, 272] width 17 height 18
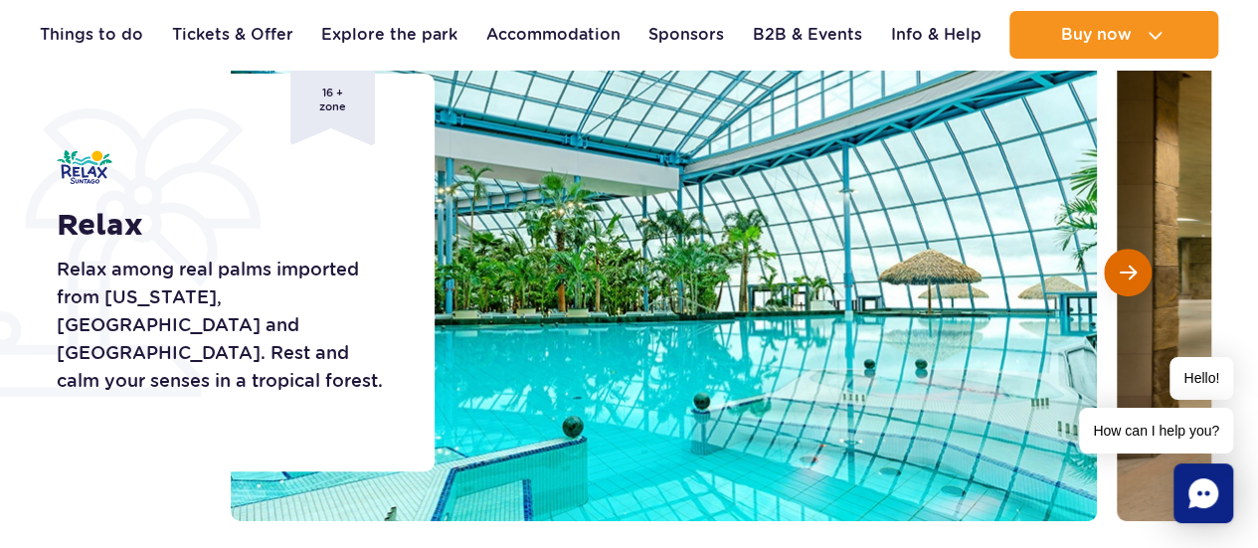
click at [1119, 276] on span "Next slide" at bounding box center [1127, 272] width 17 height 18
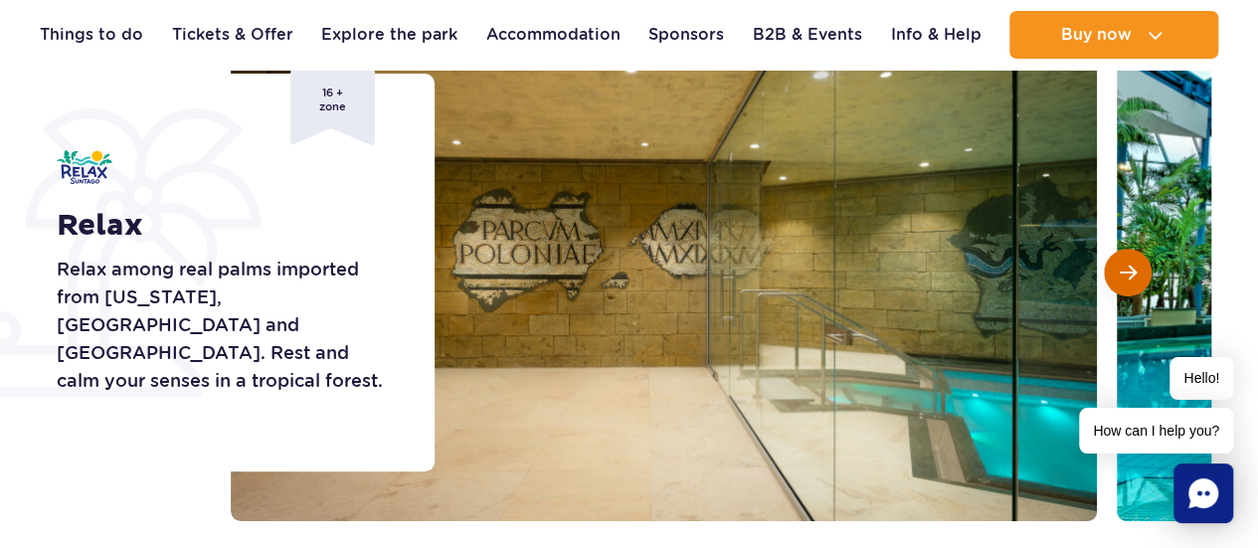
click at [1119, 276] on span "Next slide" at bounding box center [1127, 272] width 17 height 18
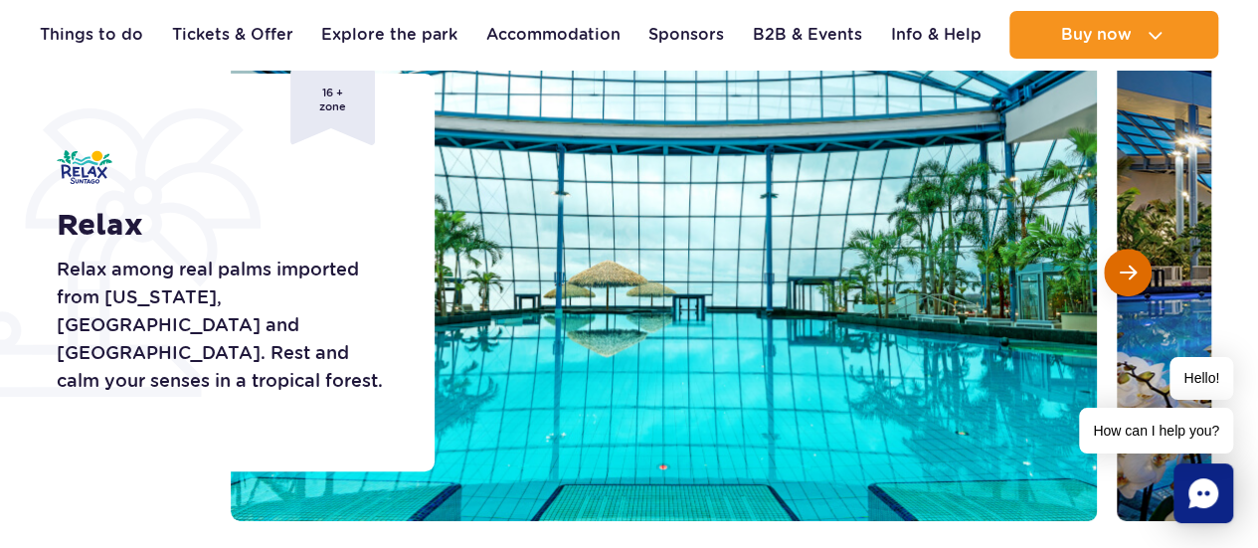
click at [1119, 276] on span "Next slide" at bounding box center [1127, 272] width 17 height 18
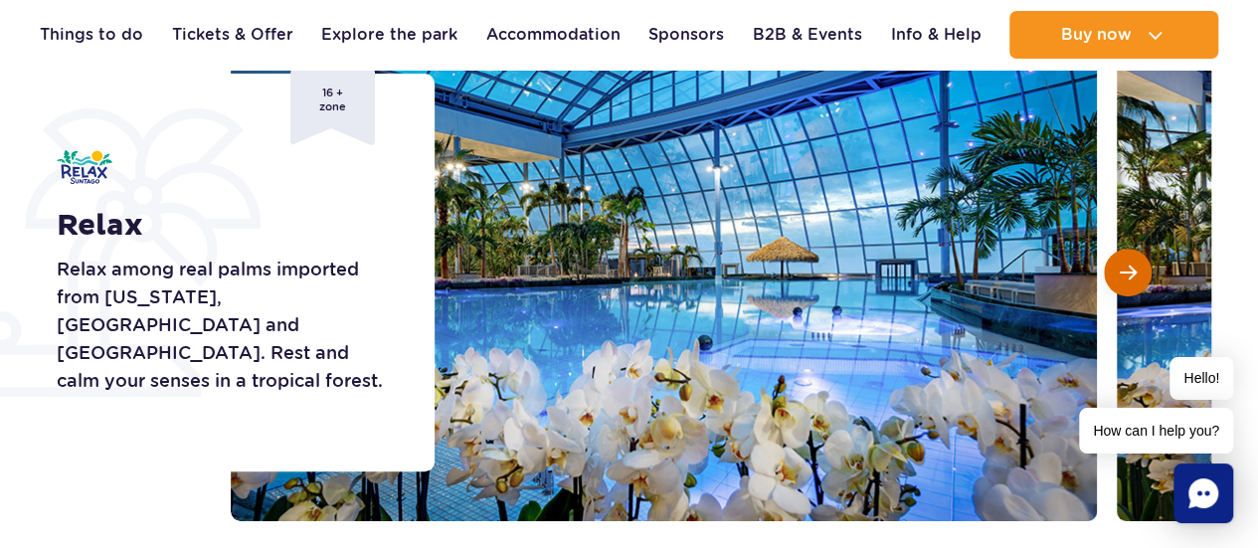
click at [1119, 276] on span "Next slide" at bounding box center [1127, 272] width 17 height 18
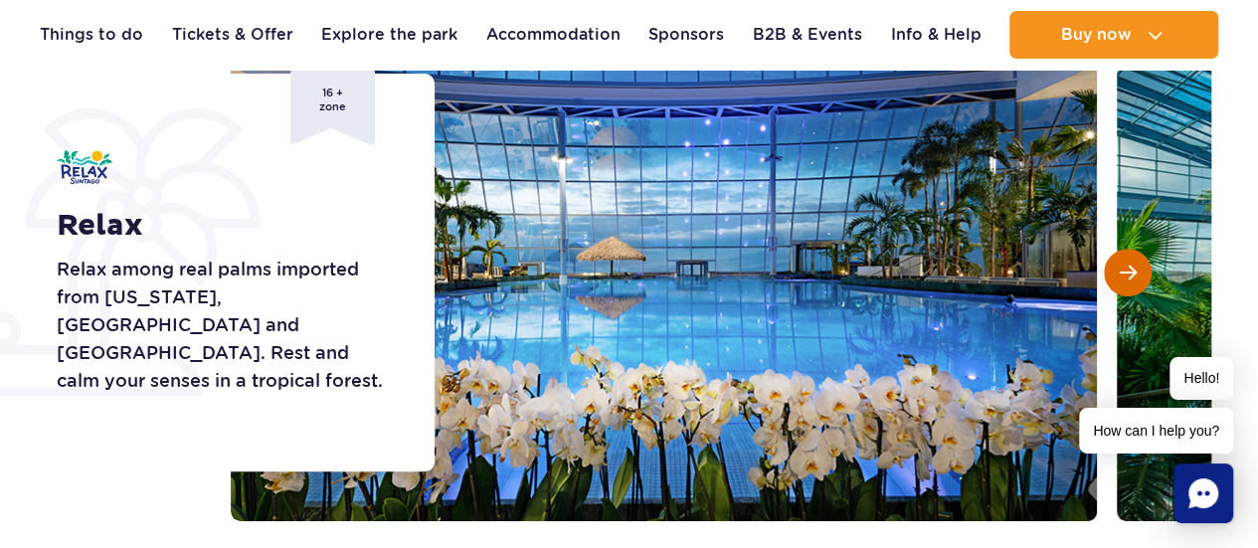
click at [1119, 276] on span "Next slide" at bounding box center [1127, 272] width 17 height 18
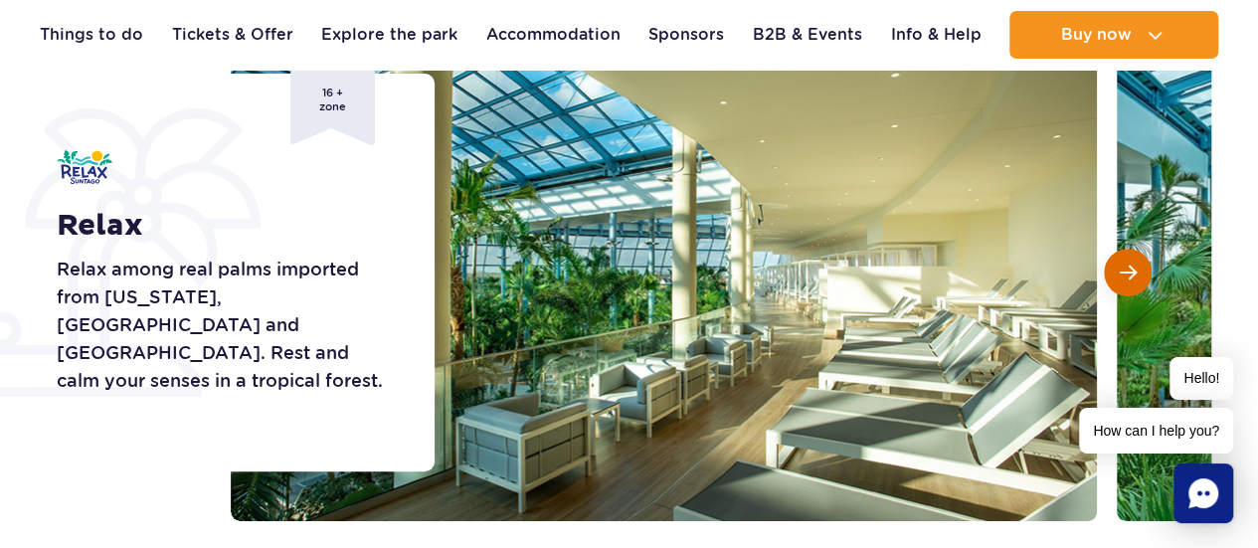
click at [1119, 276] on span "Next slide" at bounding box center [1127, 272] width 17 height 18
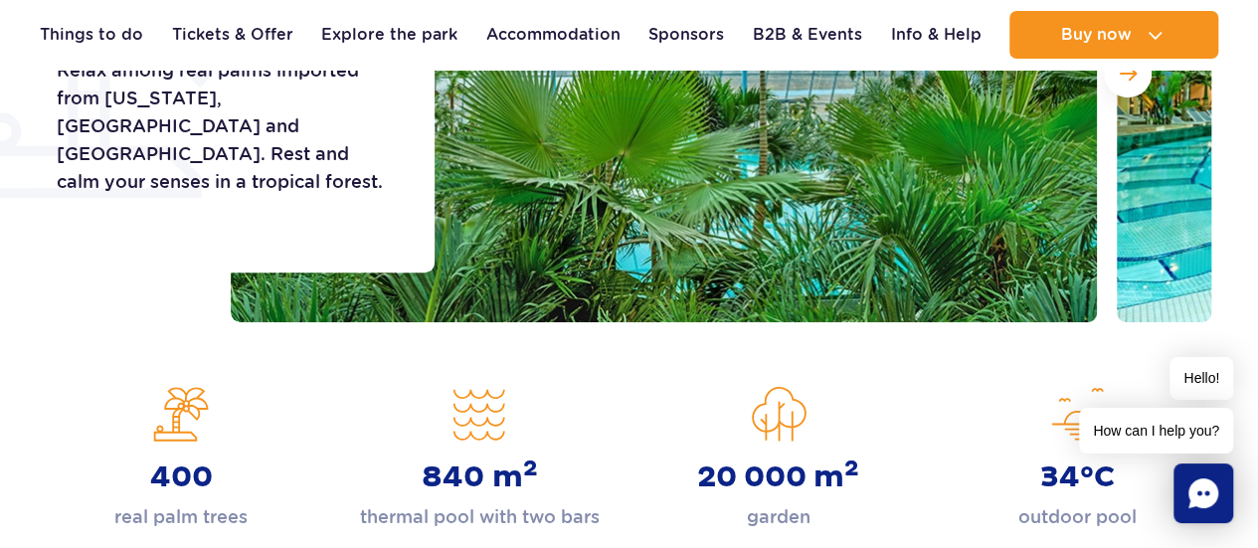
scroll to position [0, 0]
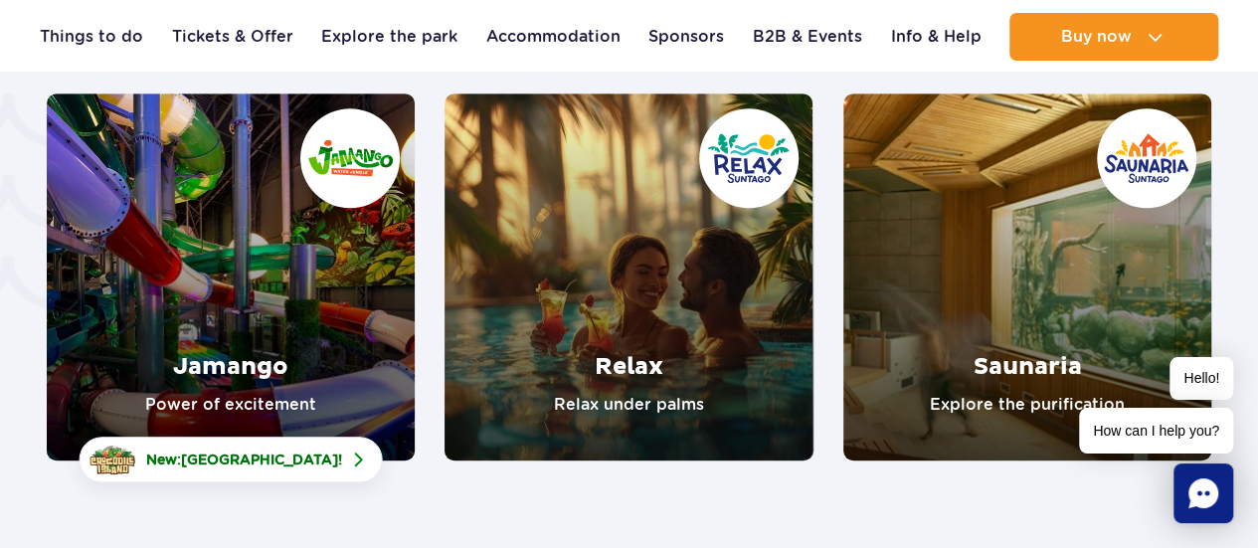
scroll to position [4267, 0]
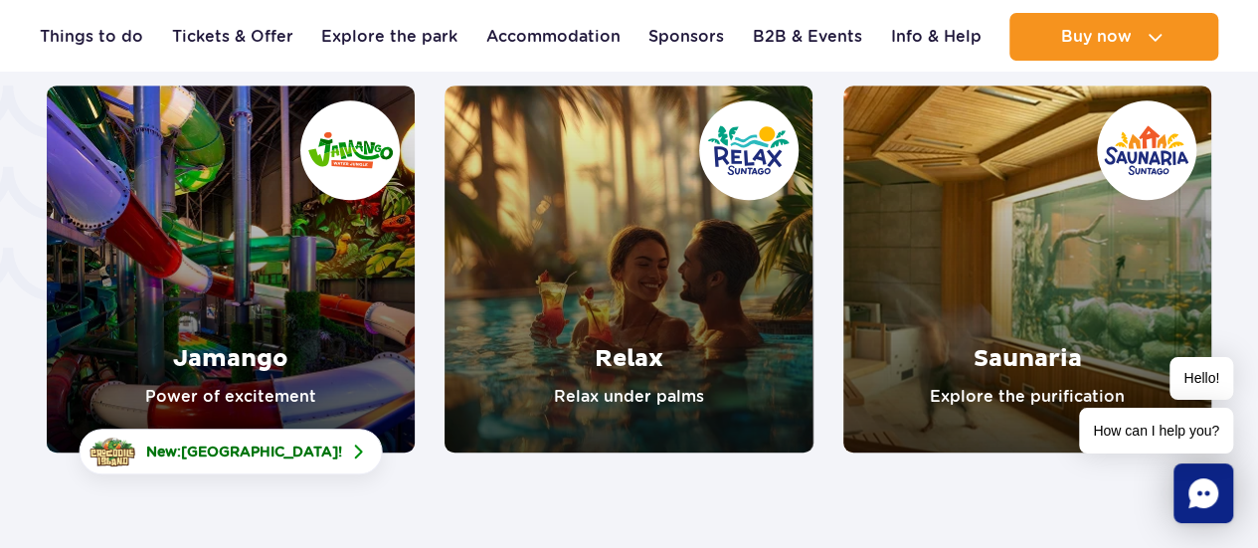
click at [592, 255] on link "Relax" at bounding box center [628, 268] width 368 height 367
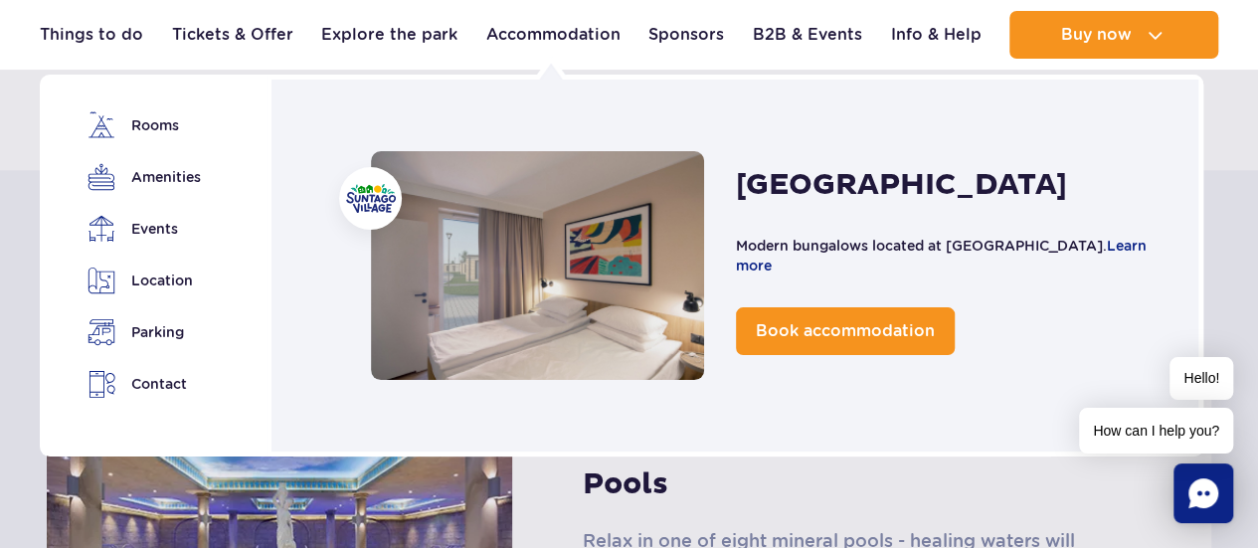
scroll to position [1094, 0]
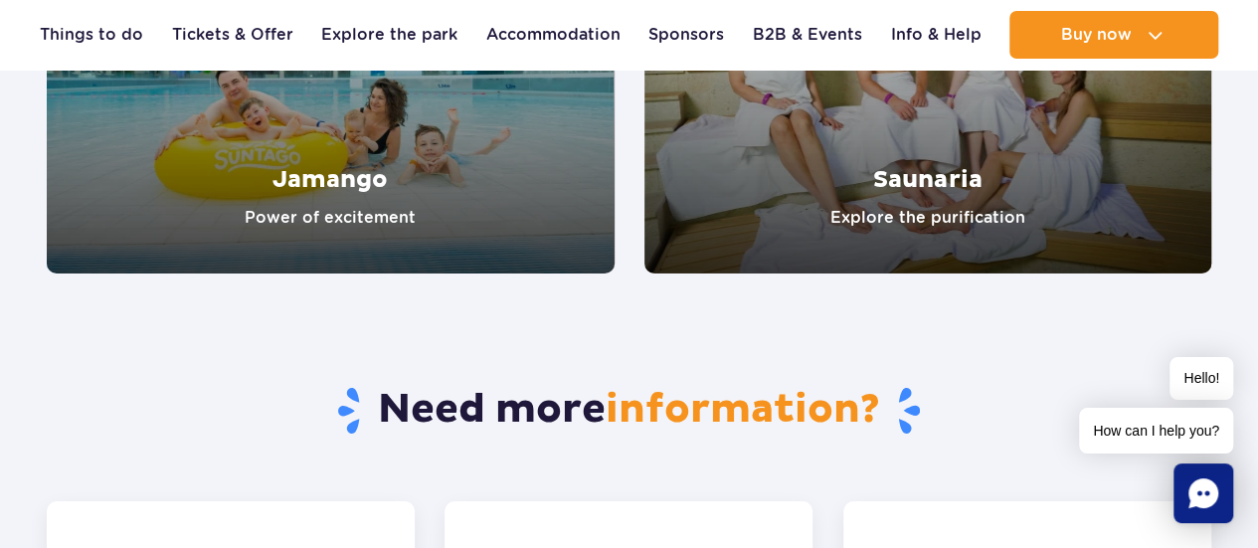
scroll to position [3380, 0]
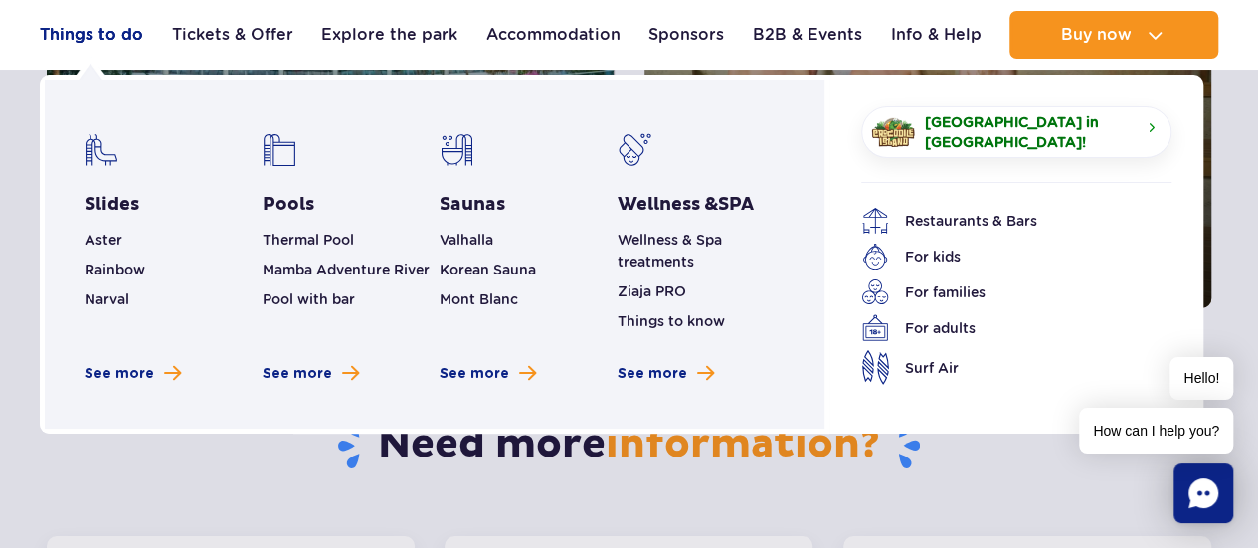
click at [124, 29] on link "Things to do" at bounding box center [91, 35] width 103 height 48
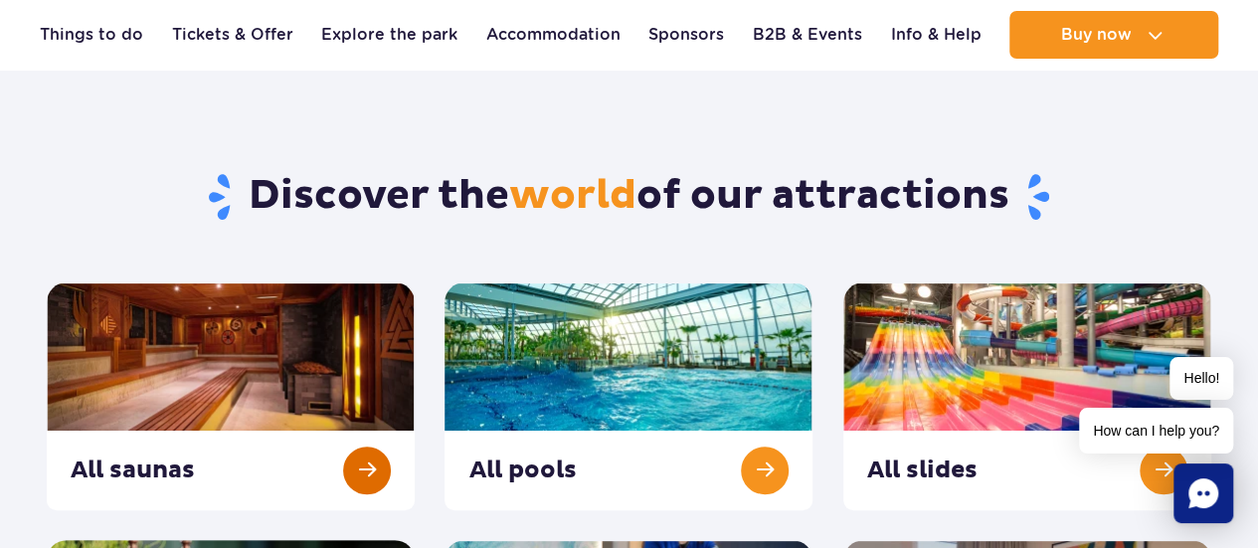
scroll to position [199, 0]
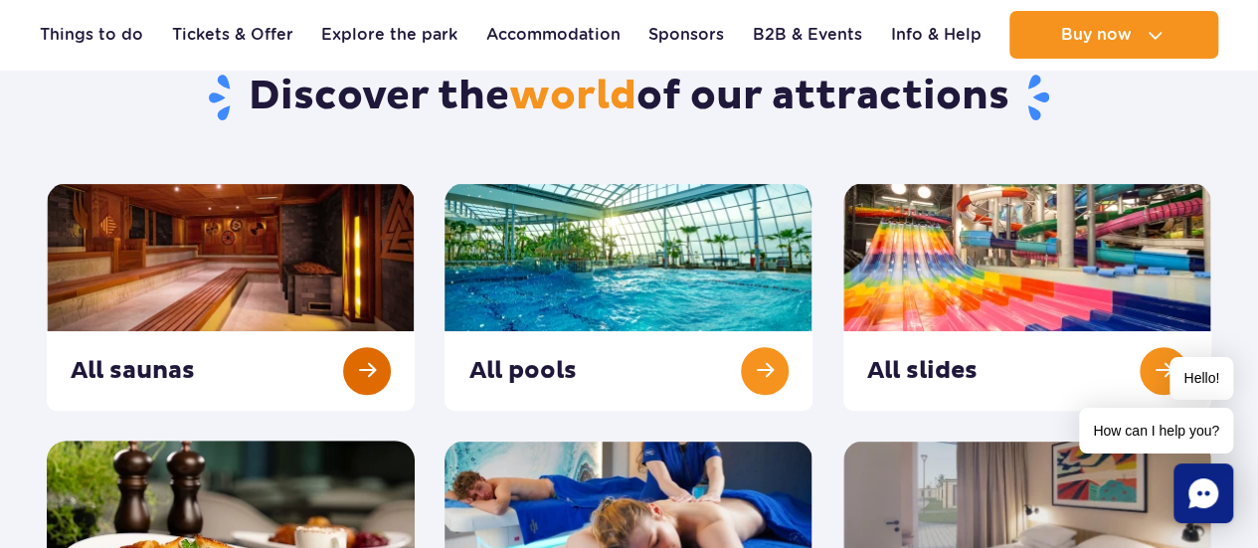
click at [281, 374] on link at bounding box center [231, 297] width 368 height 228
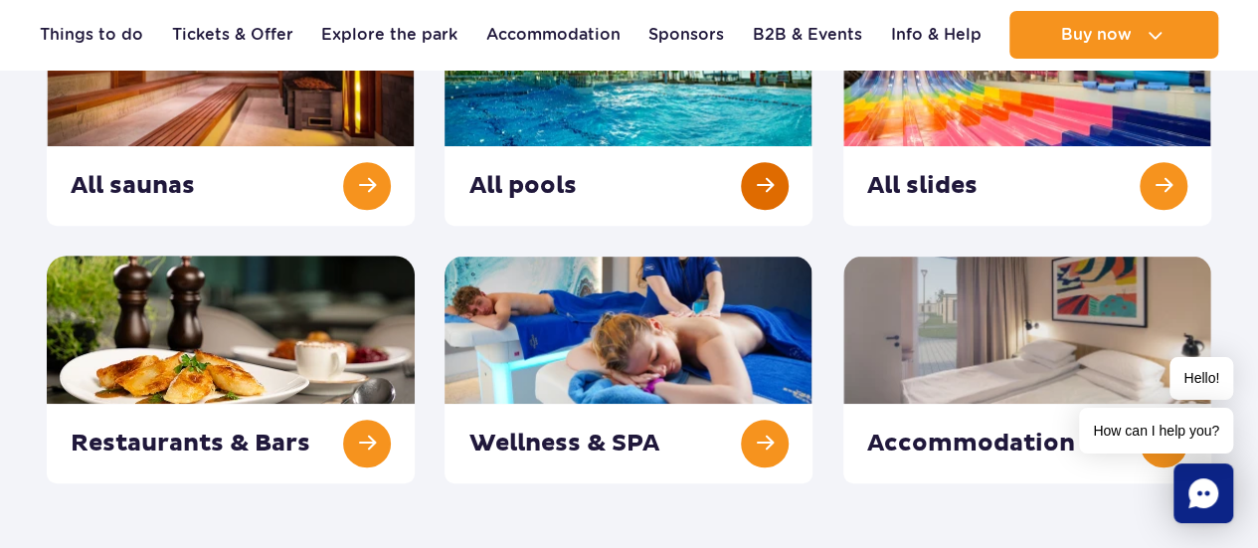
scroll to position [398, 0]
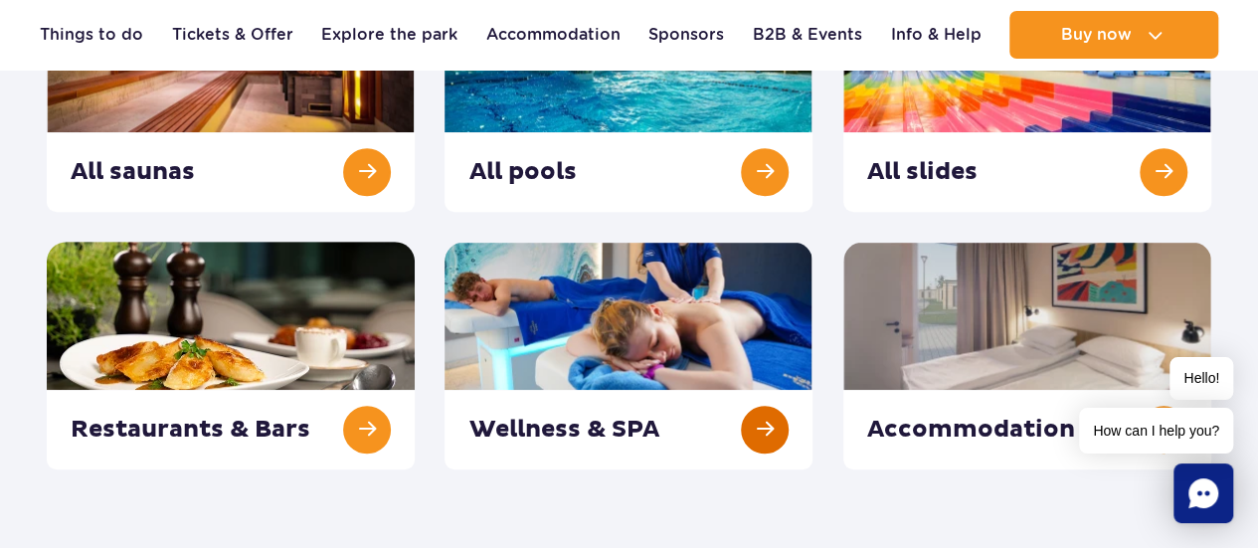
click at [756, 417] on link at bounding box center [628, 356] width 368 height 228
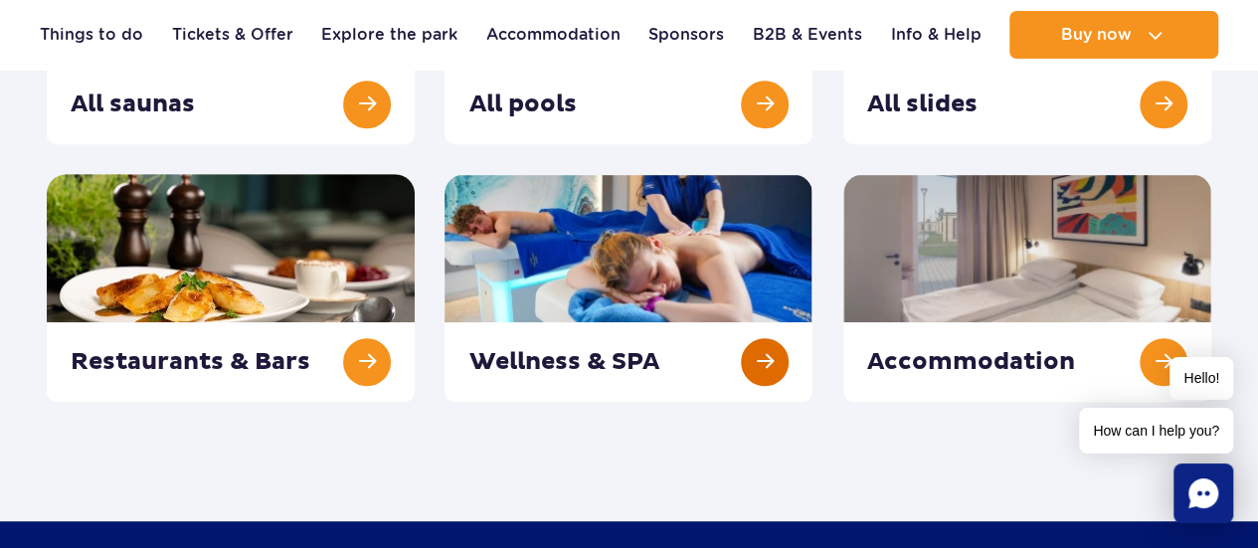
scroll to position [497, 0]
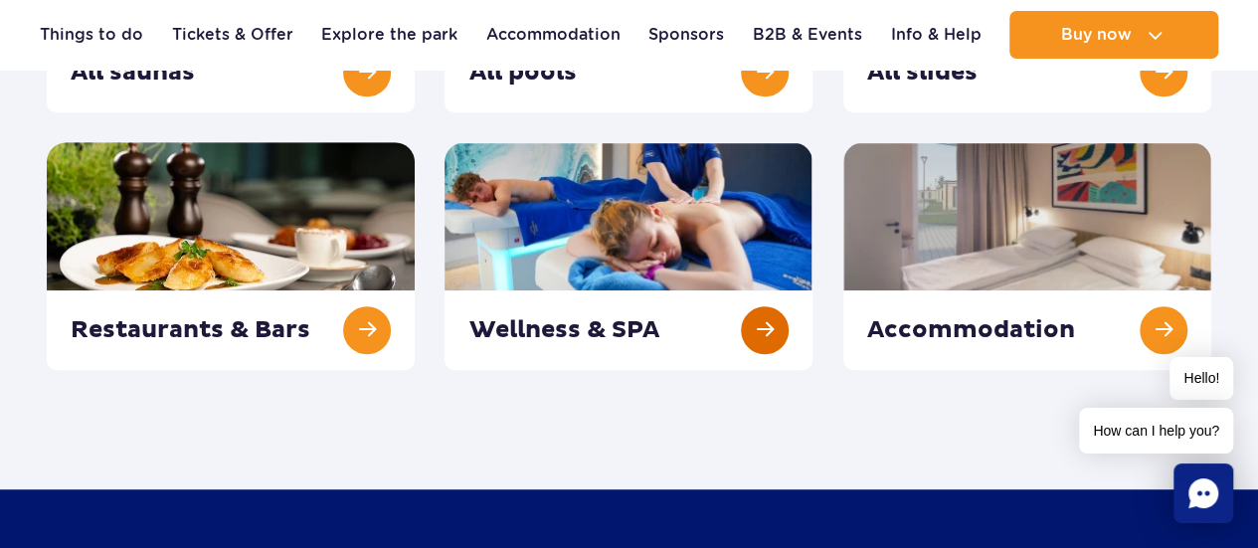
click at [753, 338] on link at bounding box center [628, 256] width 368 height 228
click at [1163, 323] on link at bounding box center [1027, 256] width 368 height 228
click at [353, 331] on link at bounding box center [231, 256] width 368 height 228
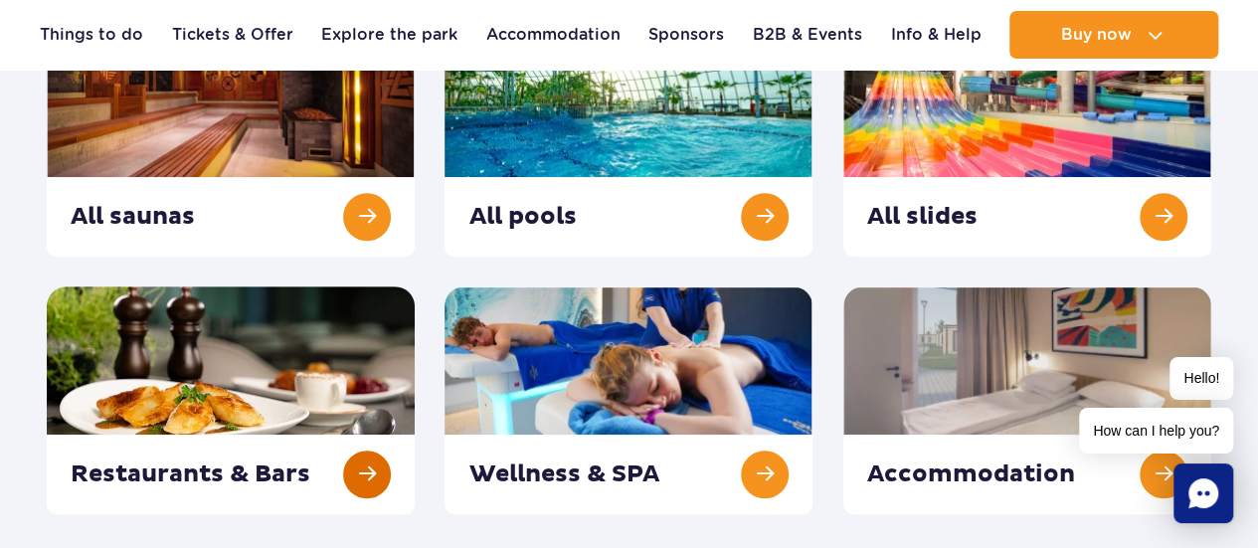
scroll to position [398, 0]
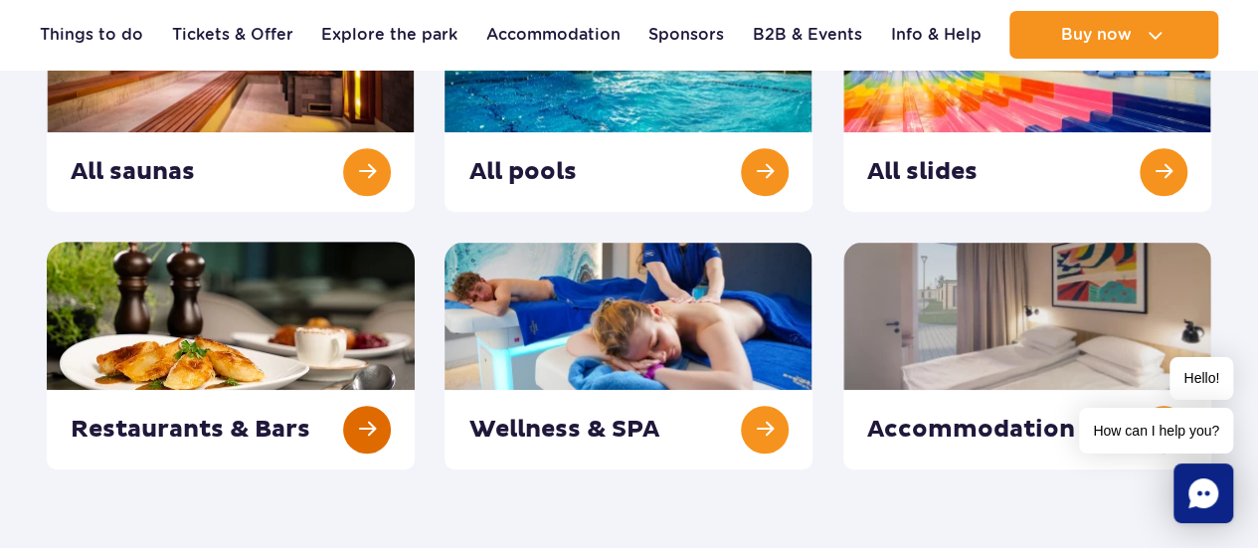
click at [382, 422] on link at bounding box center [231, 356] width 368 height 228
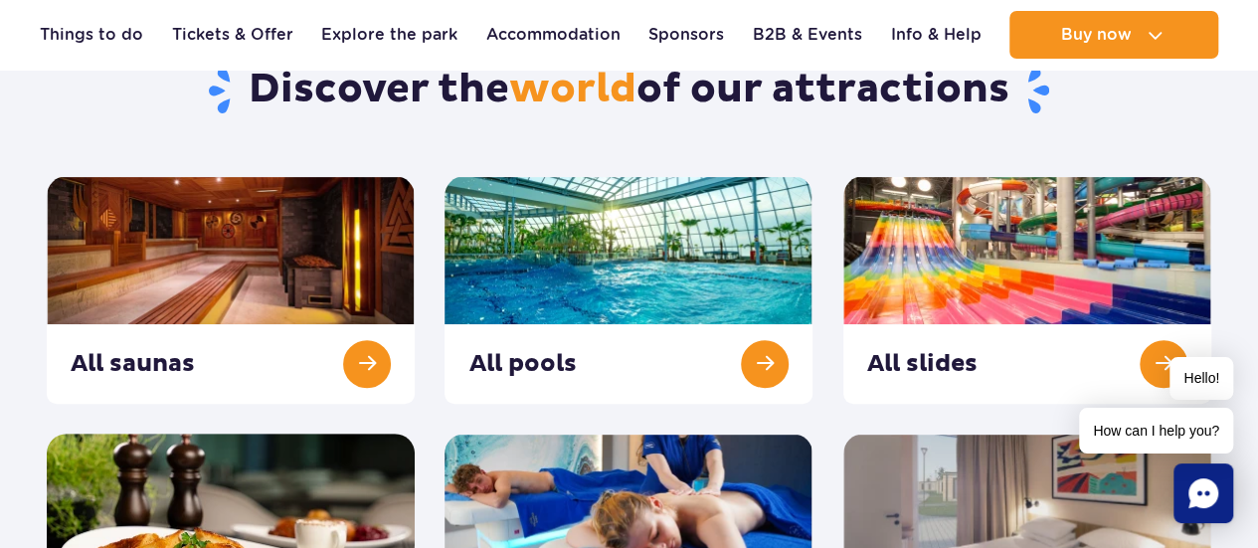
scroll to position [199, 0]
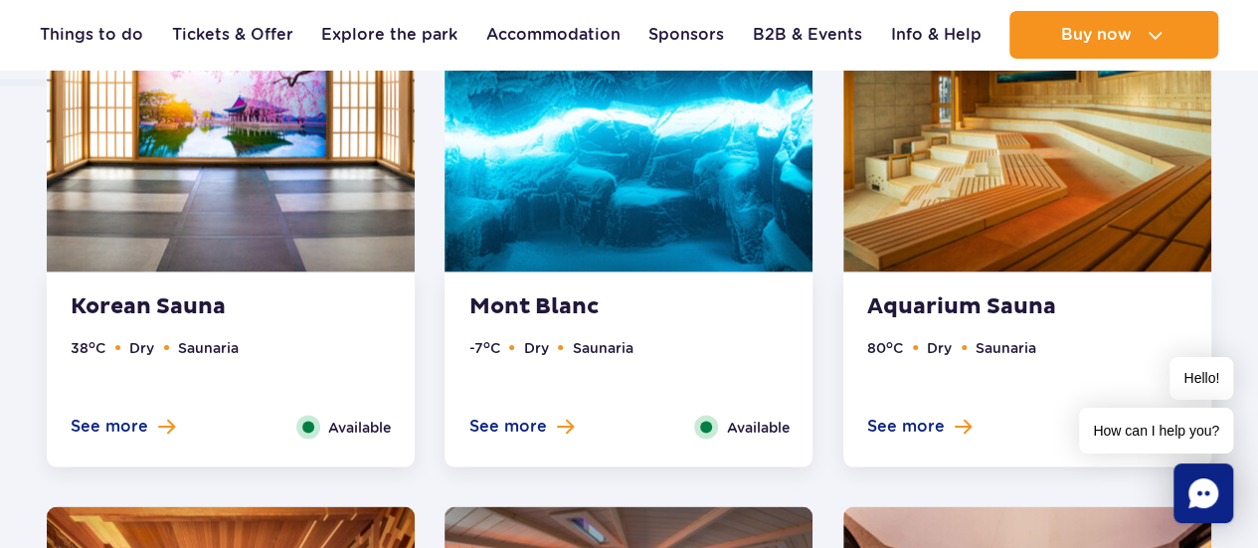
scroll to position [1789, 0]
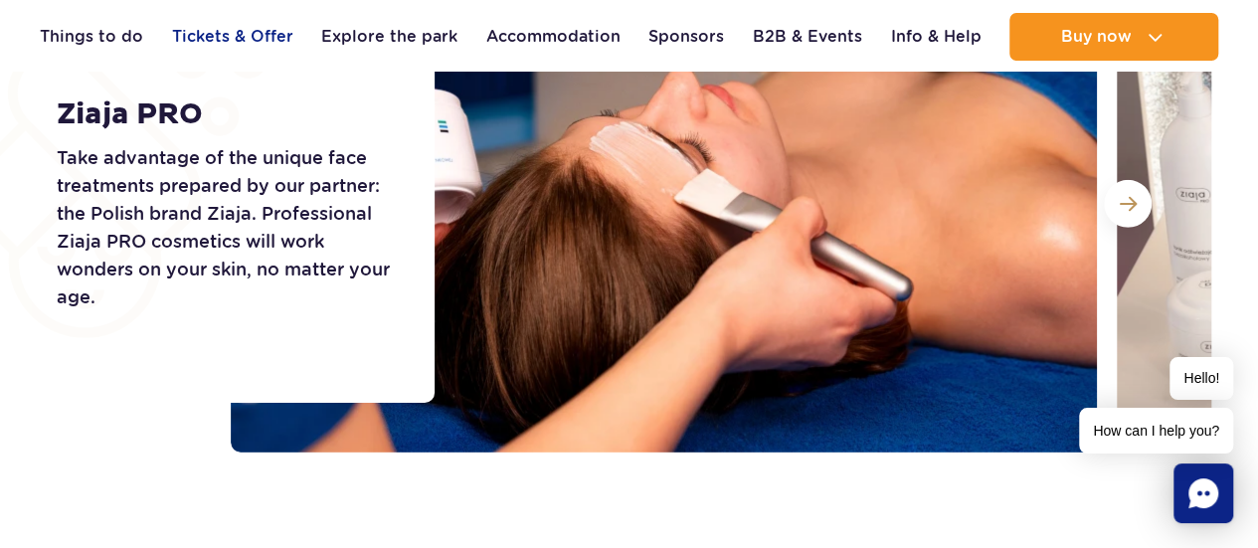
scroll to position [2784, 0]
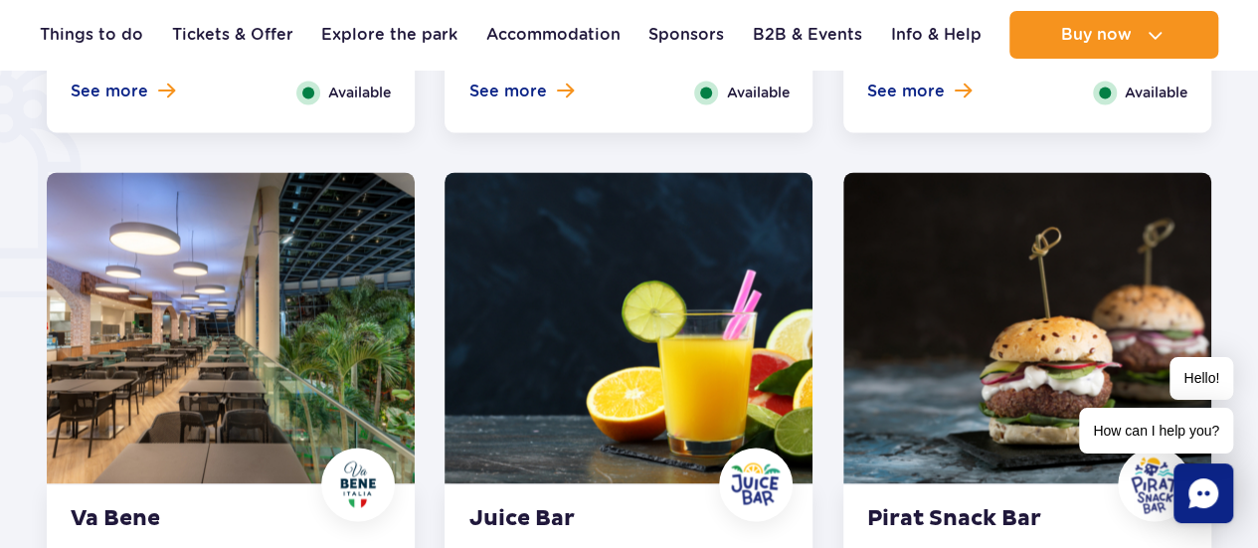
scroll to position [1491, 0]
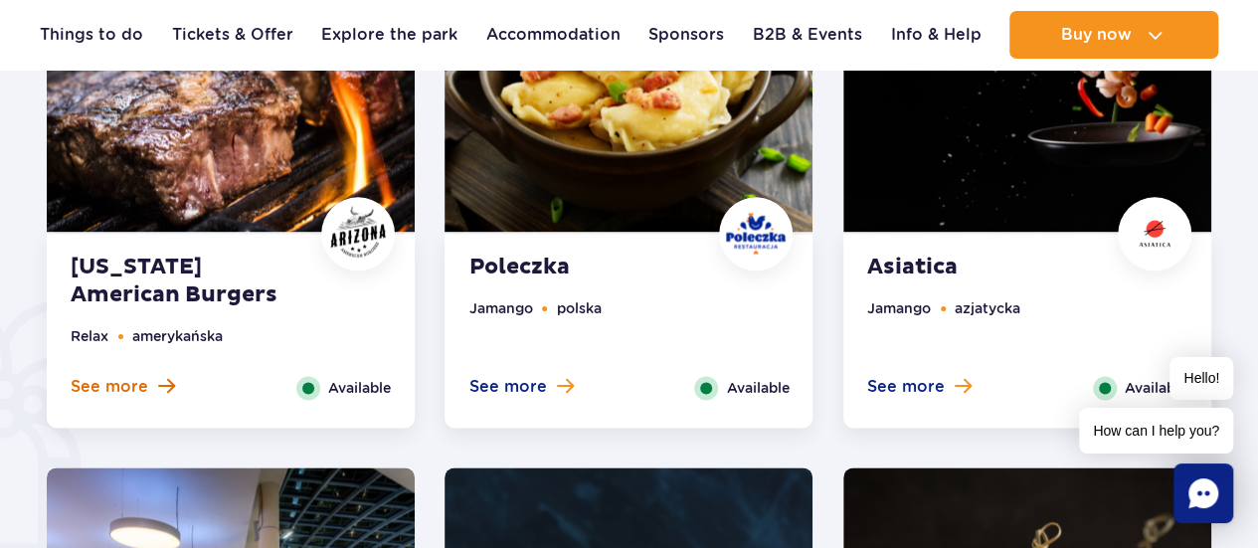
click at [165, 389] on span at bounding box center [166, 386] width 17 height 18
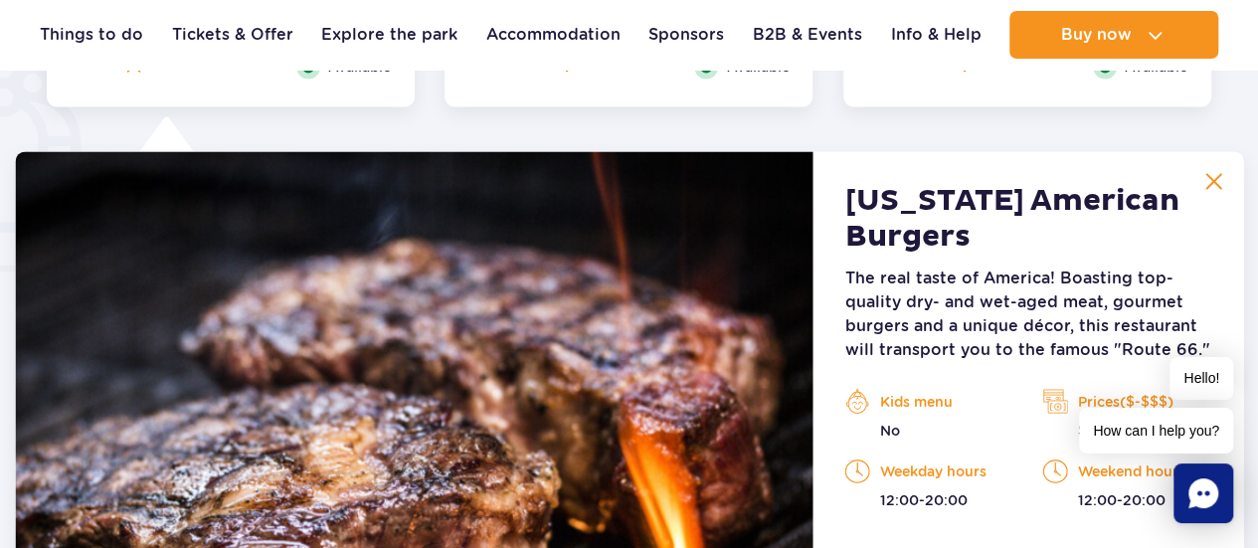
scroll to position [1545, 0]
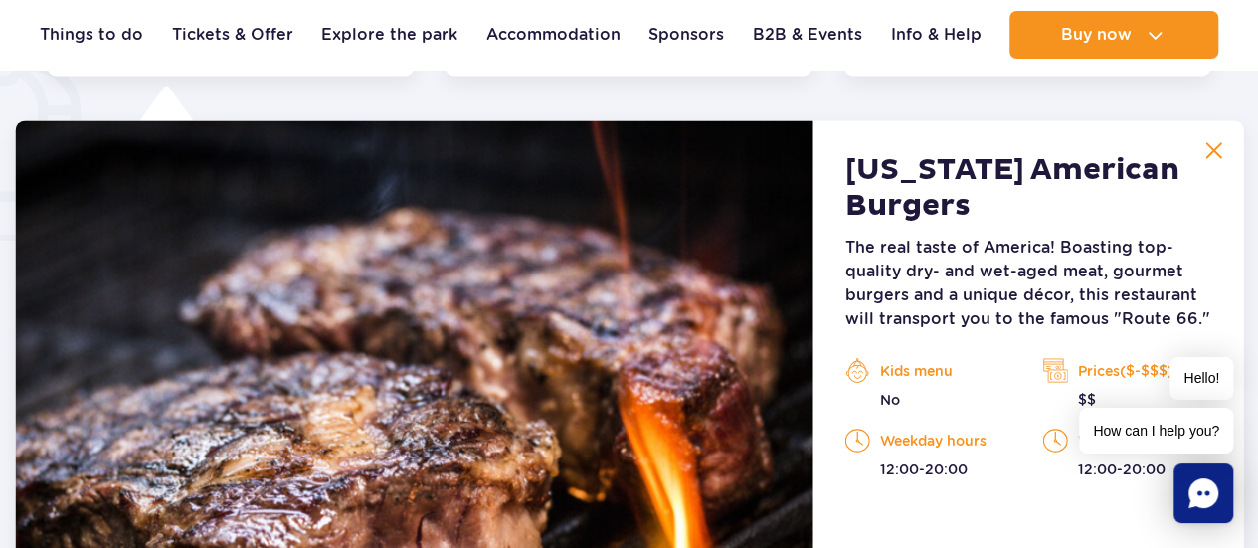
click at [1222, 156] on img at bounding box center [1213, 150] width 18 height 18
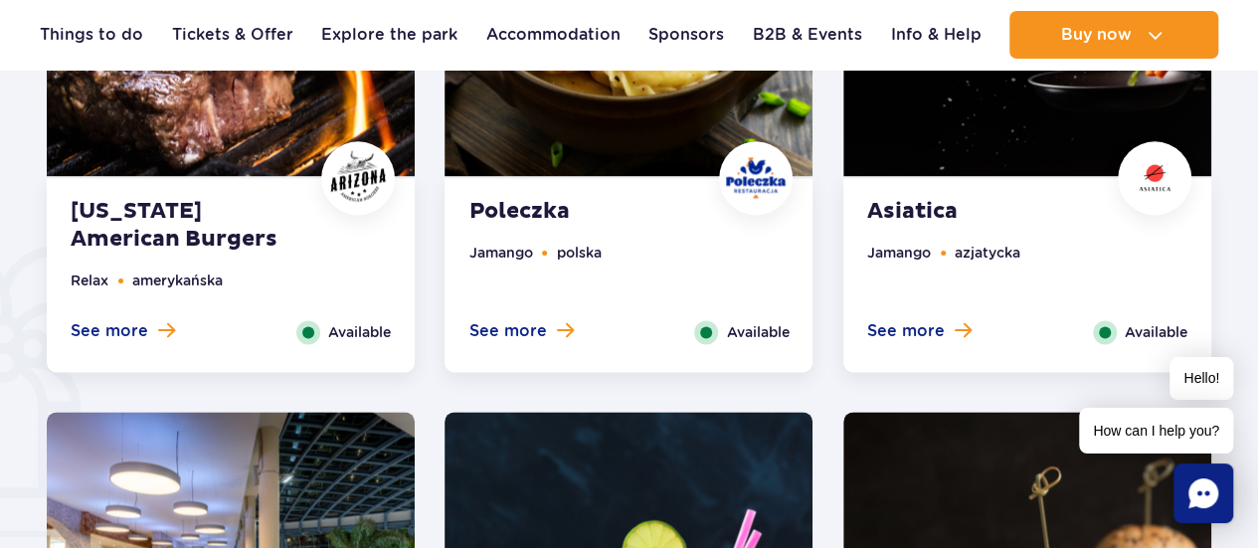
scroll to position [1247, 0]
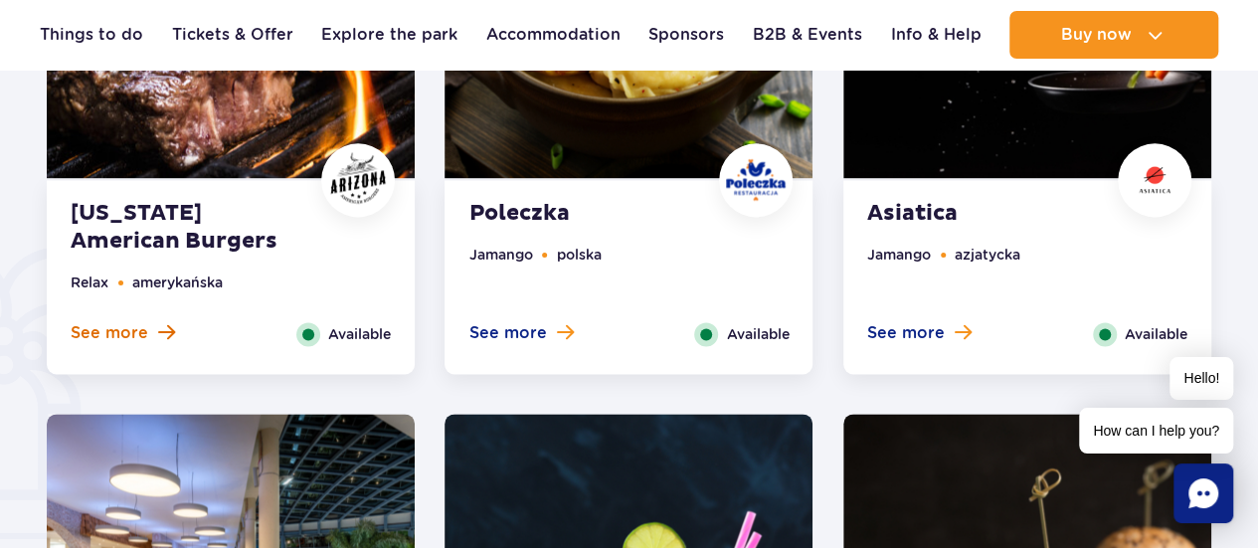
click at [153, 326] on button "See more" at bounding box center [123, 333] width 104 height 22
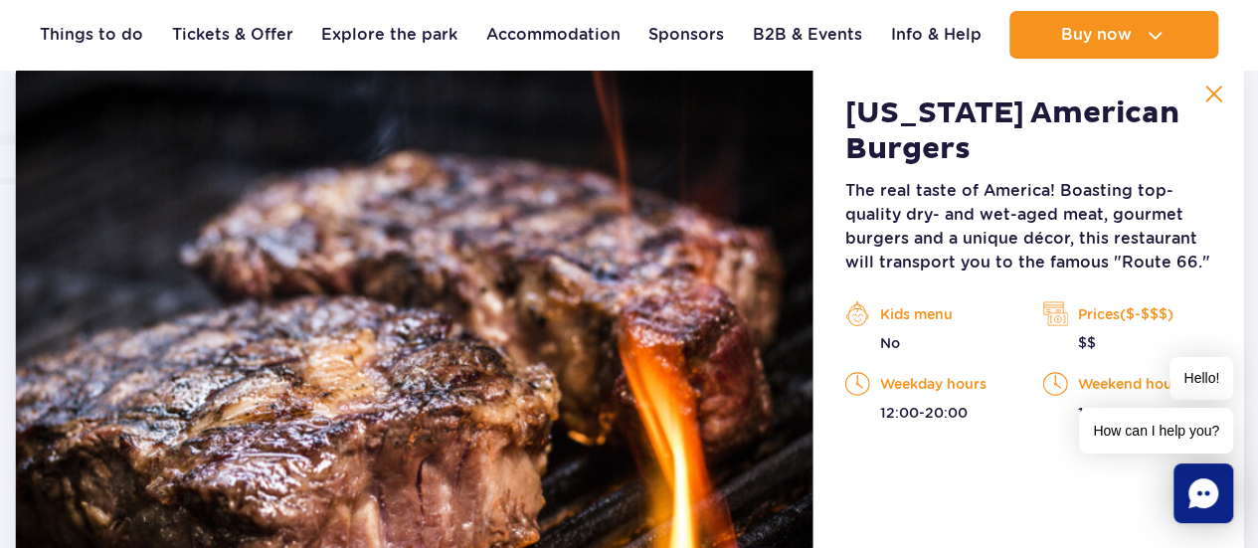
scroll to position [1644, 0]
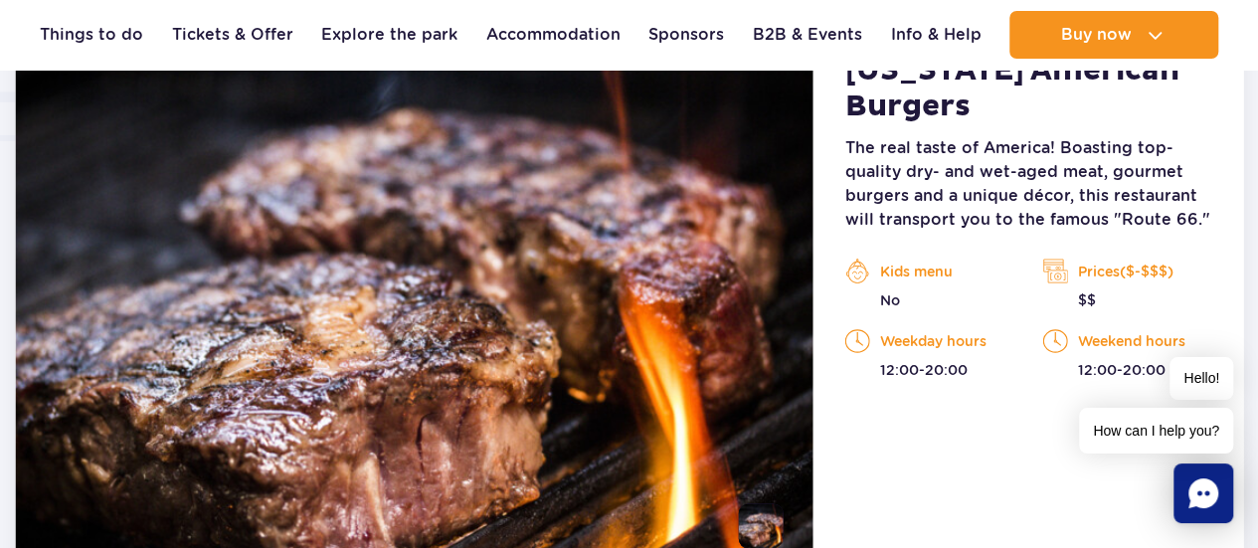
click at [574, 346] on img at bounding box center [414, 299] width 798 height 557
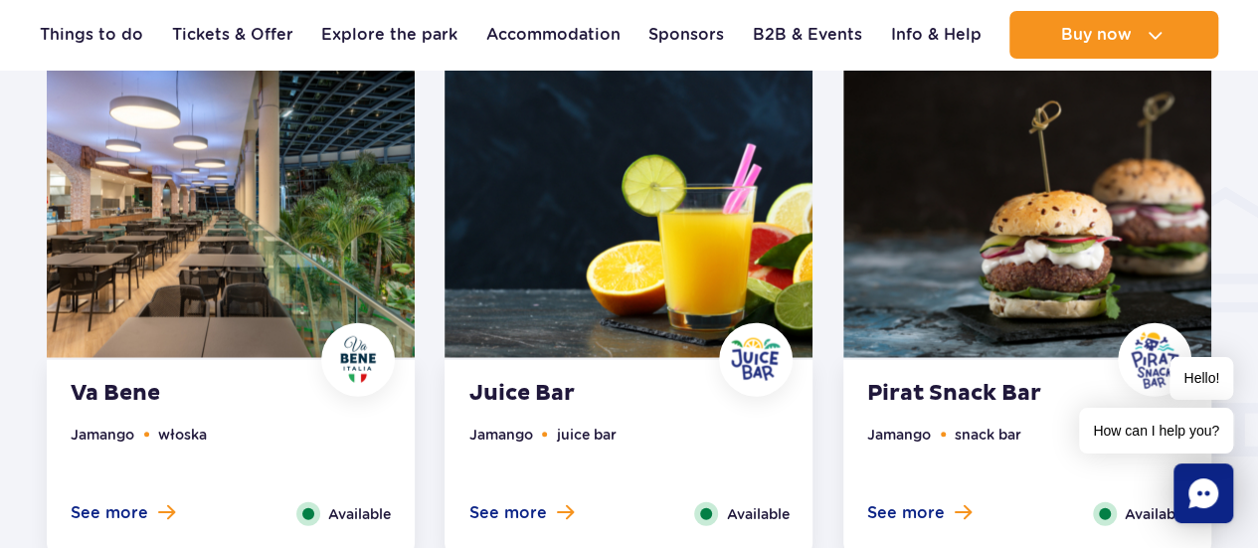
scroll to position [2340, 0]
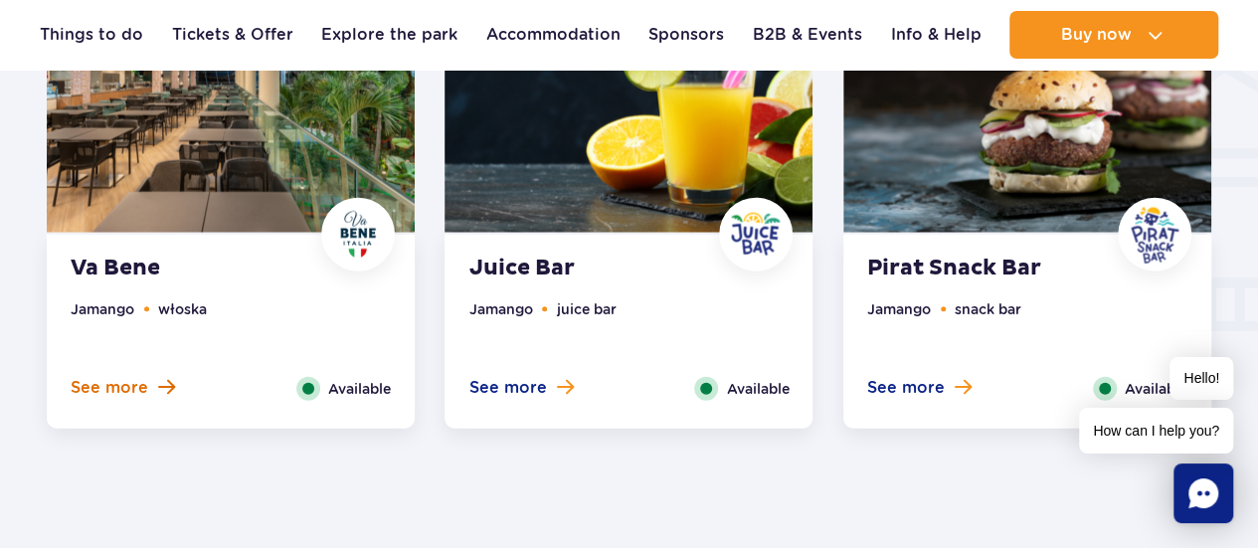
click at [152, 389] on button "See more" at bounding box center [123, 388] width 104 height 22
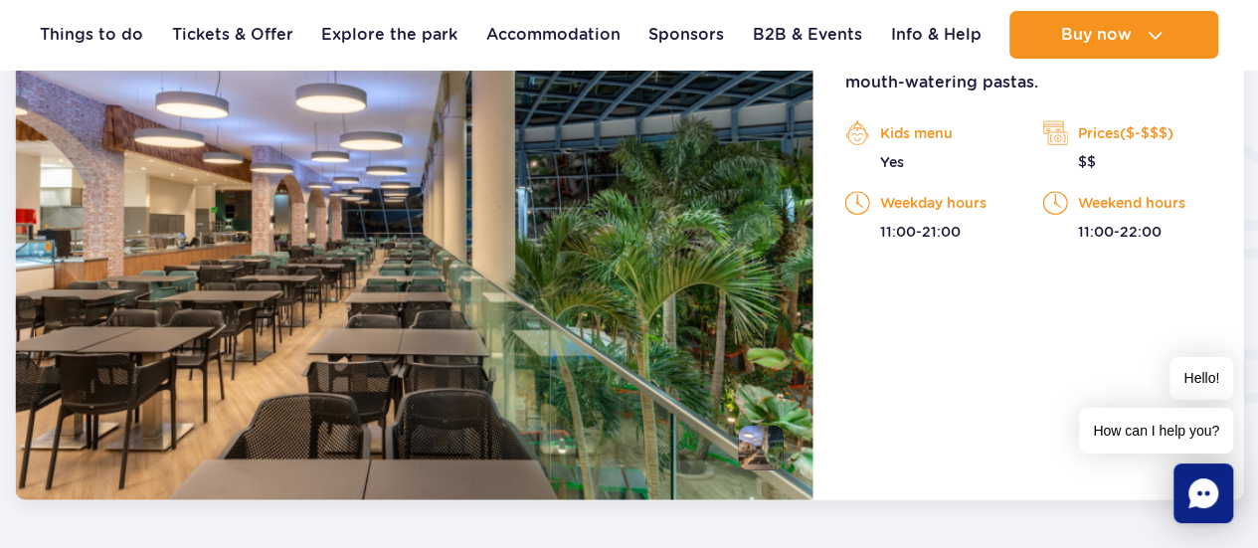
scroll to position [2092, 0]
